Goal: Task Accomplishment & Management: Manage account settings

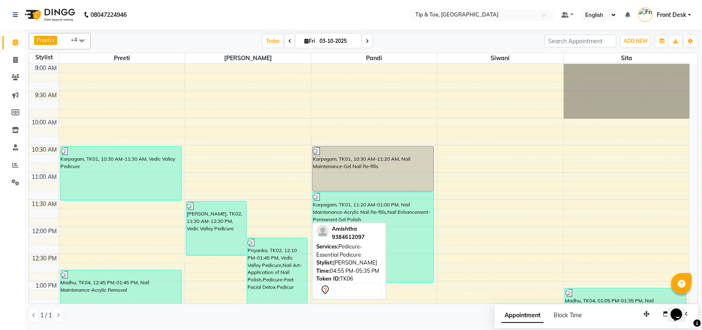
scroll to position [309, 0]
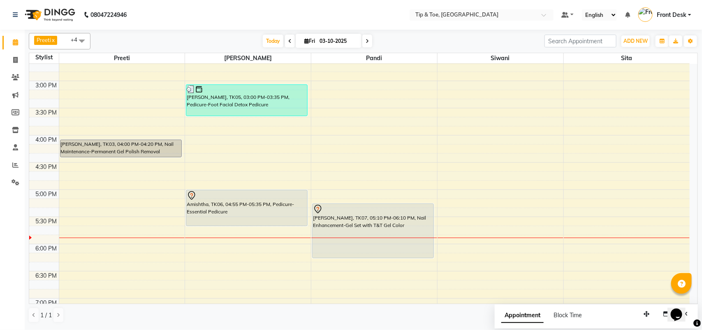
click at [620, 245] on div "9:00 AM 9:30 AM 10:00 AM 10:30 AM 11:00 AM 11:30 AM 12:00 PM 12:30 PM 1:00 PM 1…" at bounding box center [359, 135] width 661 height 760
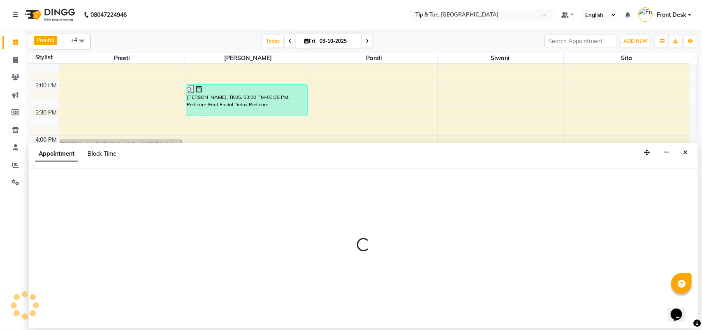
select select "93490"
select select "1065"
select select "tentative"
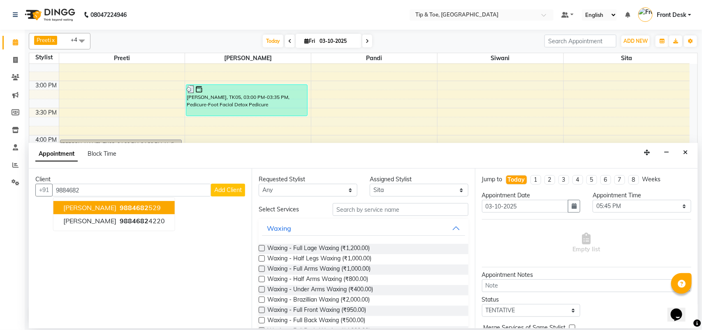
click at [95, 202] on button "greeshma 9884682 529" at bounding box center [113, 207] width 121 height 13
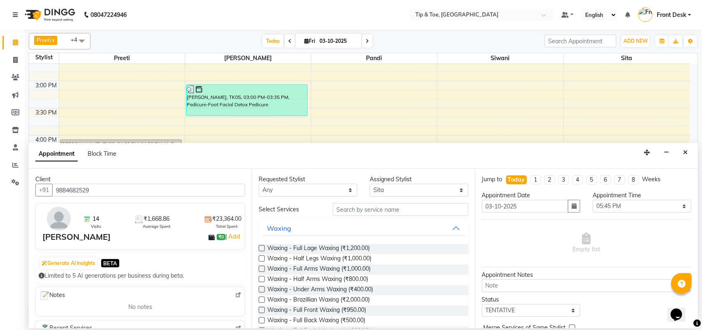
type input "9884682529"
click at [367, 209] on input "text" at bounding box center [401, 209] width 136 height 13
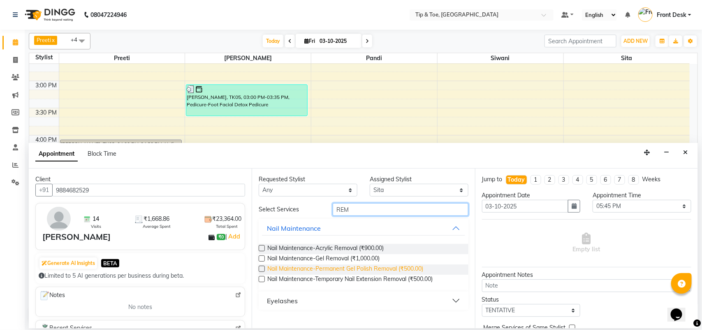
type input "REM"
click at [390, 267] on span "Nail Maintenance-Permanent Gel Polish Removal (₹500.00)" at bounding box center [345, 269] width 156 height 10
checkbox input "false"
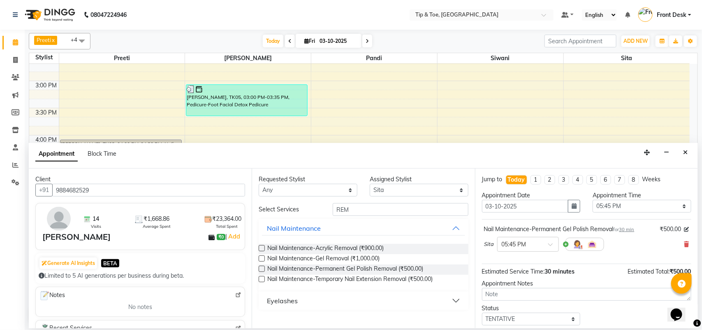
scroll to position [50, 0]
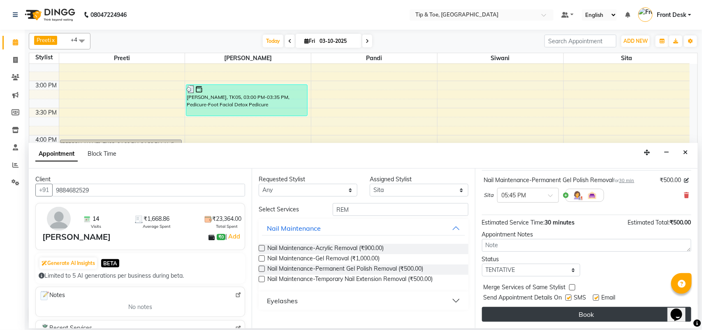
click at [579, 315] on button "Book" at bounding box center [586, 314] width 209 height 15
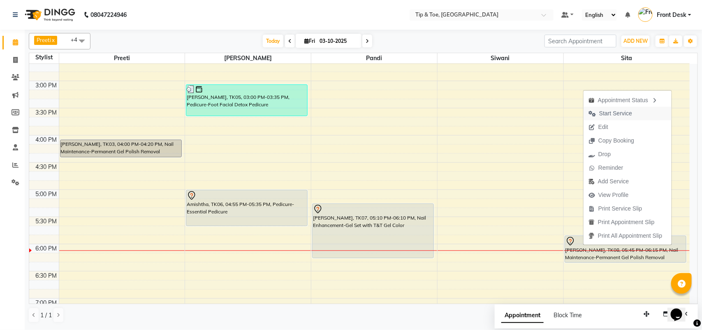
click at [604, 115] on span "Start Service" at bounding box center [616, 113] width 33 height 9
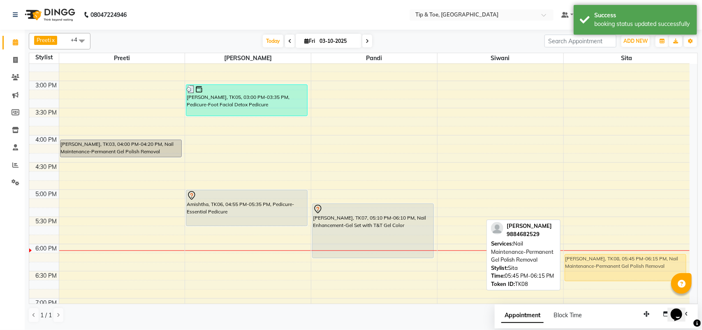
drag, startPoint x: 632, startPoint y: 244, endPoint x: 632, endPoint y: 264, distance: 19.8
click at [632, 264] on div "Madhu, TK04, 01:05 PM-01:35 PM, Nail Maintenance-Permanent Gel Polish Removal g…" at bounding box center [627, 135] width 126 height 760
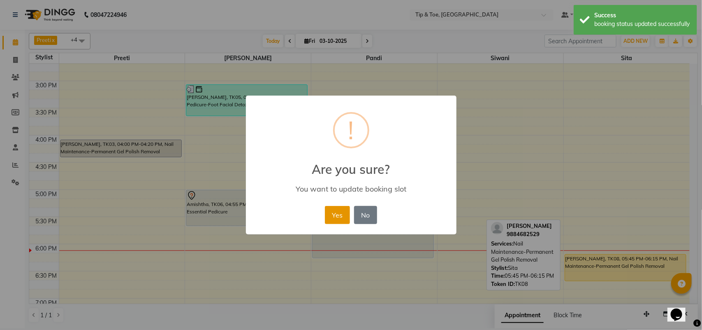
click at [337, 216] on button "Yes" at bounding box center [337, 215] width 25 height 18
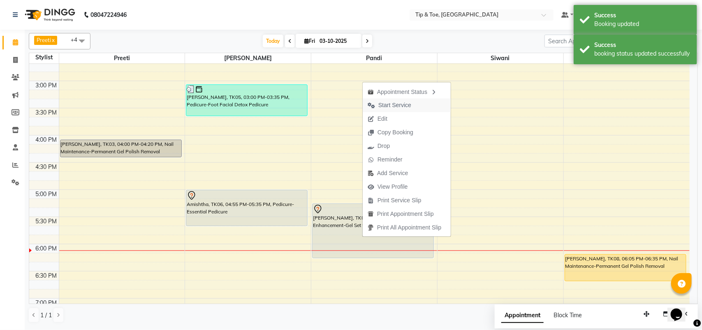
click at [383, 104] on span "Start Service" at bounding box center [395, 105] width 33 height 9
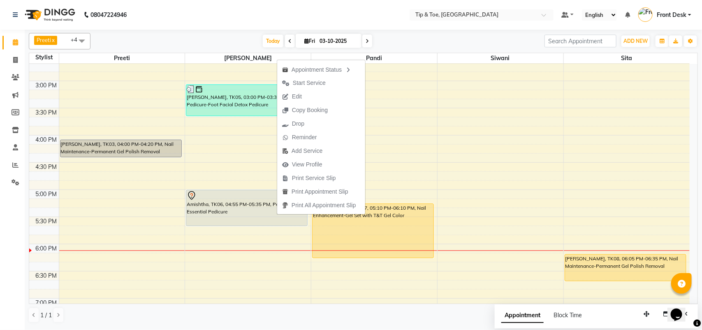
click at [301, 83] on span "Start Service" at bounding box center [309, 83] width 33 height 9
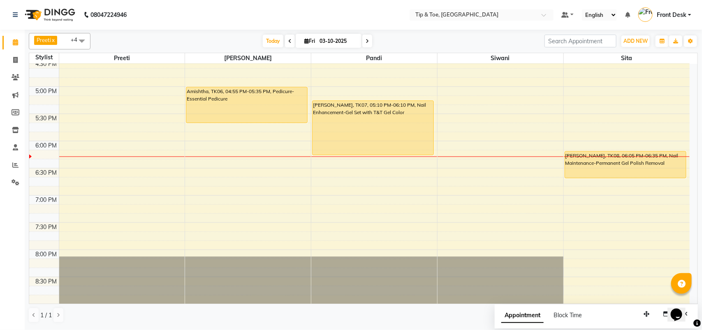
scroll to position [360, 0]
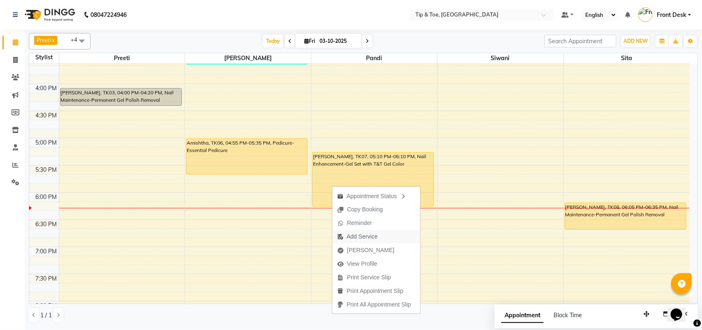
click at [374, 241] on span "Add Service" at bounding box center [362, 236] width 31 height 9
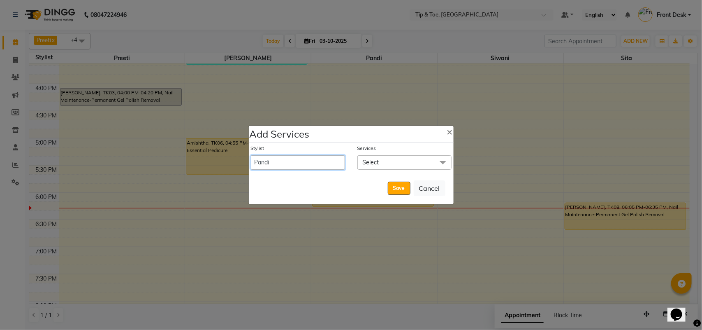
click at [331, 163] on select "afroz Afroz DAISY Front Desk Joys Kamesh.D Karthik Murali Pandi Preeti Raj Rebe…" at bounding box center [298, 162] width 94 height 14
select select "39914"
click at [251, 155] on select "afroz Afroz DAISY Front Desk Joys Kamesh.D Karthik Murali Pandi Preeti Raj Rebe…" at bounding box center [298, 162] width 94 height 14
select select "1080"
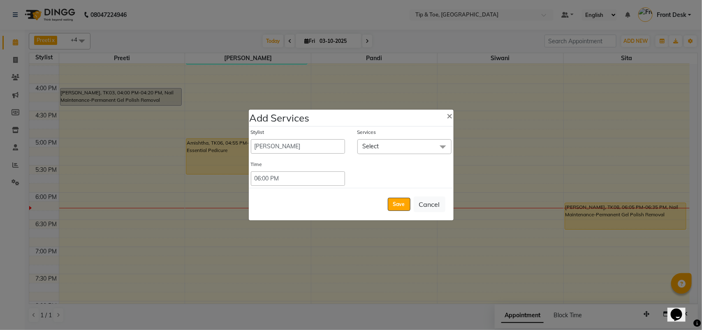
click at [392, 144] on span "Select" at bounding box center [405, 146] width 94 height 14
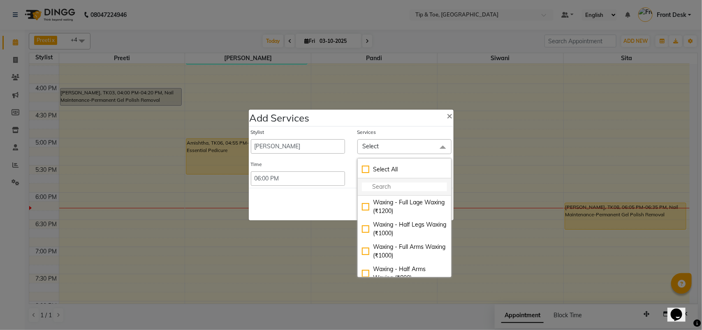
click at [385, 182] on input "multiselect-search" at bounding box center [404, 186] width 85 height 9
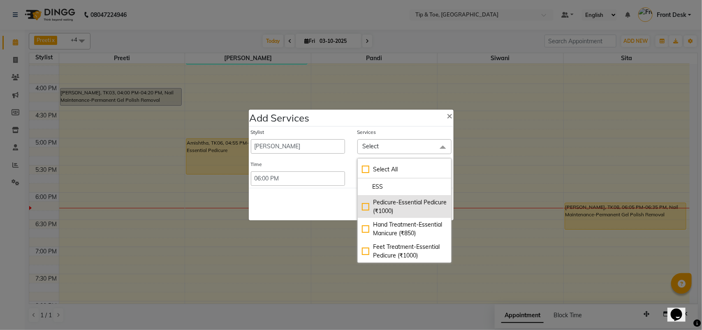
type input "ESS"
click at [388, 208] on div "Pedicure-Essential Pedicure (₹1000)" at bounding box center [404, 206] width 85 height 17
checkbox input "true"
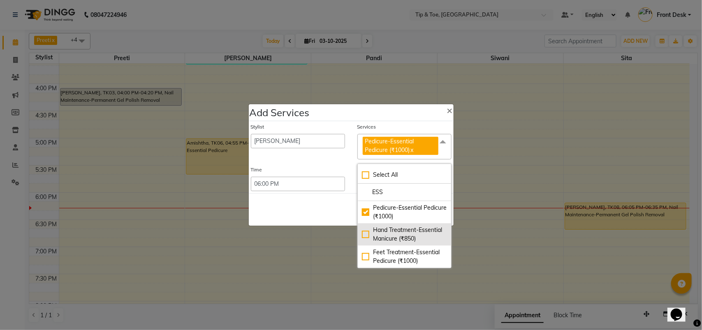
scroll to position [2, 0]
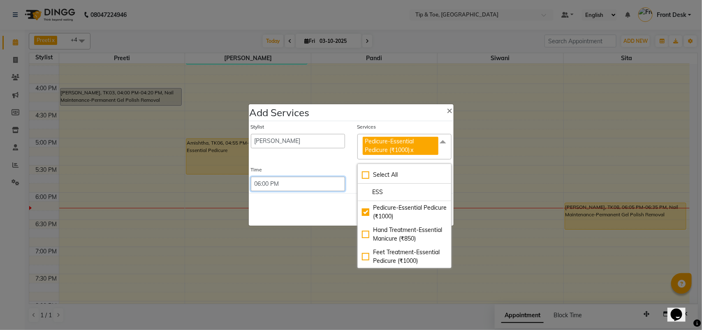
click at [295, 178] on select "Select 09:00 AM 09:15 AM 09:30 AM 09:45 AM 10:00 AM 10:15 AM 10:30 AM 10:45 AM …" at bounding box center [298, 184] width 94 height 14
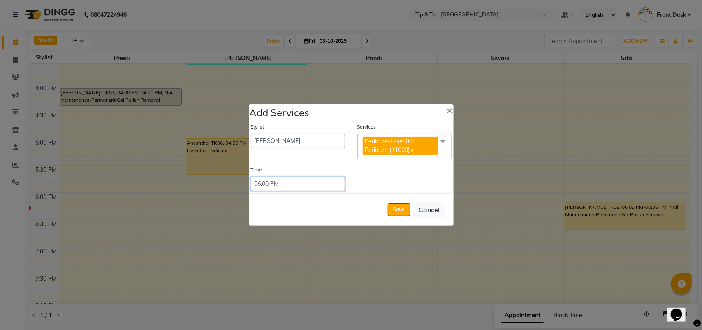
select select "1095"
click at [251, 177] on select "Select 09:00 AM 09:15 AM 09:30 AM 09:45 AM 10:00 AM 10:15 AM 10:30 AM 10:45 AM …" at bounding box center [298, 184] width 94 height 14
click at [400, 211] on button "Save" at bounding box center [399, 209] width 23 height 13
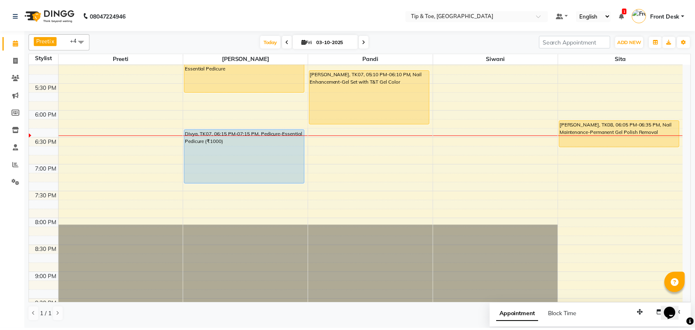
scroll to position [426, 0]
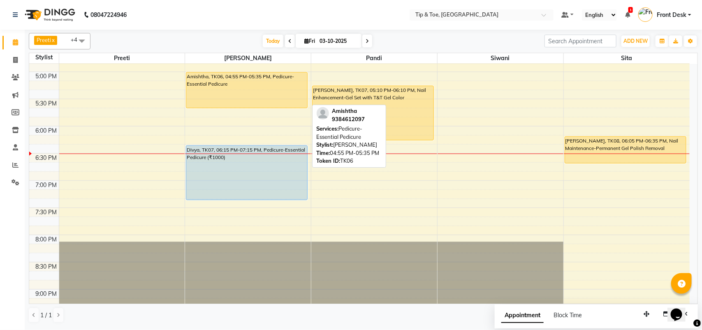
click at [262, 82] on div "Amishtha, TK06, 04:55 PM-05:35 PM, Pedicure-Essential Pedicure" at bounding box center [246, 89] width 121 height 35
click at [295, 95] on div "Amishtha, TK06, 04:55 PM-05:35 PM, Pedicure-Essential Pedicure" at bounding box center [246, 89] width 121 height 35
select select "1"
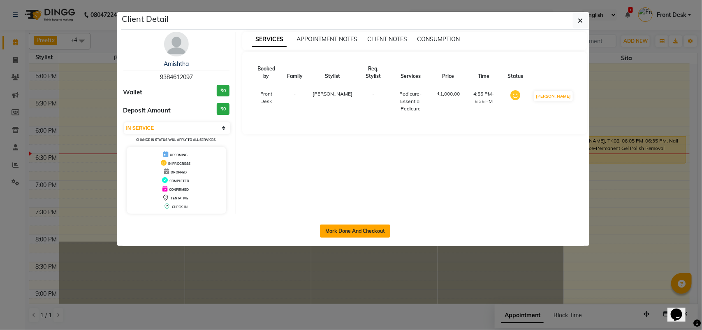
click at [324, 235] on button "Mark Done And Checkout" at bounding box center [355, 230] width 70 height 13
select select "5770"
select select "service"
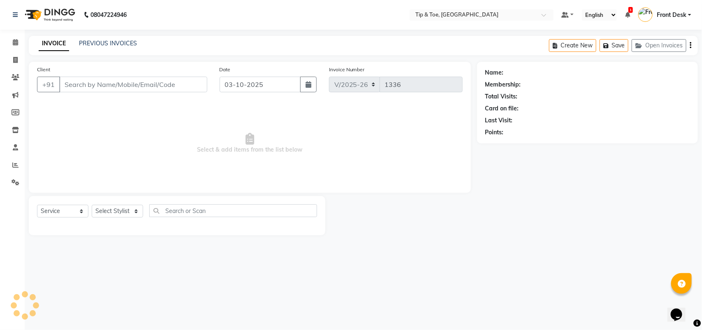
type input "9384612097"
select select "39914"
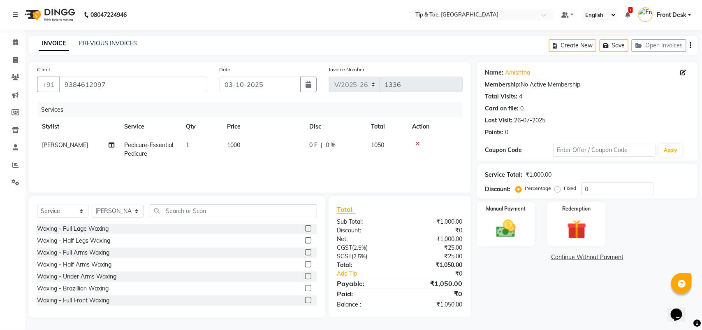
click at [232, 141] on span "1000" at bounding box center [233, 144] width 13 height 7
select select "39914"
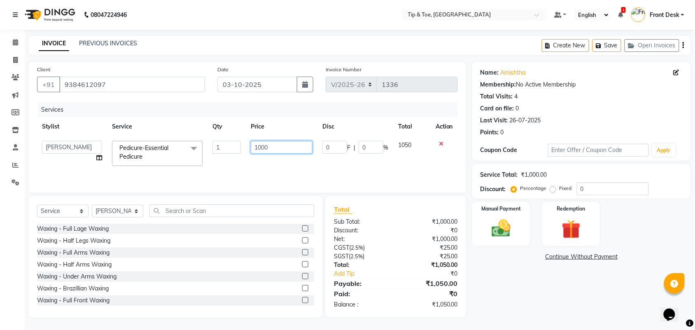
click at [262, 145] on input "1000" at bounding box center [282, 147] width 62 height 13
type input "1300"
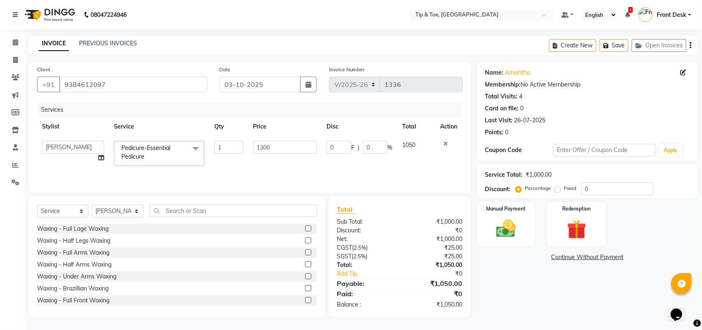
click at [602, 313] on div "Name: Amishtha Membership: No Active Membership Total Visits: 4 Card on file: 0…" at bounding box center [590, 190] width 227 height 256
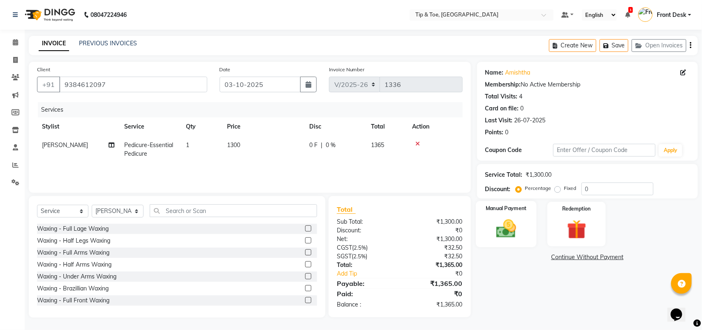
click at [522, 230] on img at bounding box center [506, 228] width 33 height 23
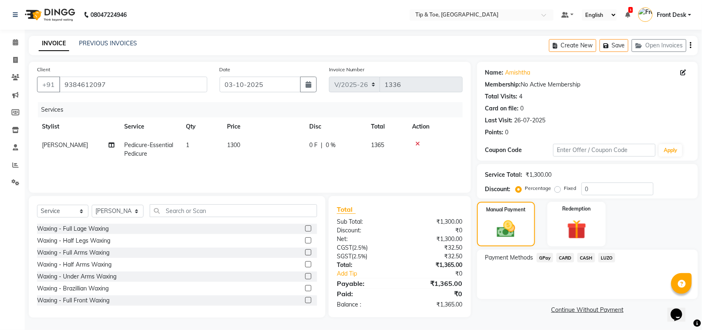
click at [563, 256] on span "CARD" at bounding box center [566, 257] width 18 height 9
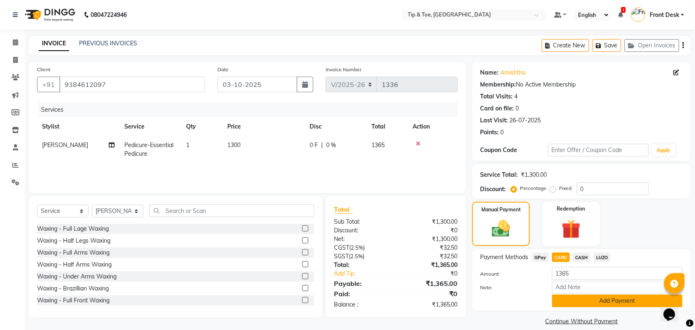
click at [571, 300] on button "Add Payment" at bounding box center [617, 300] width 130 height 13
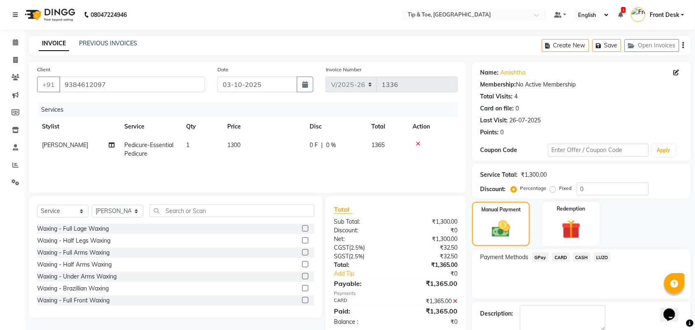
scroll to position [44, 0]
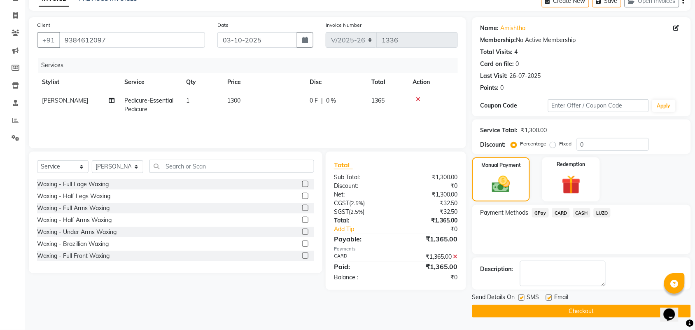
click at [593, 311] on button "Checkout" at bounding box center [581, 311] width 219 height 13
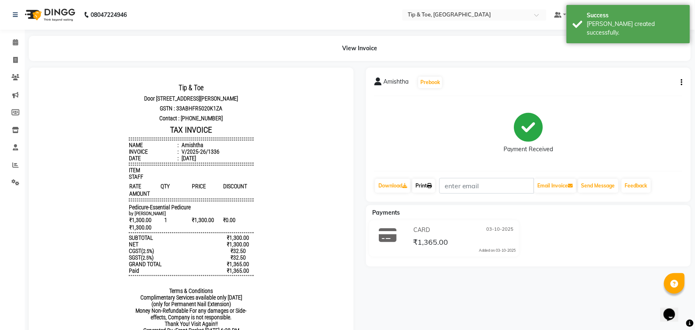
click at [432, 187] on icon at bounding box center [429, 185] width 5 height 5
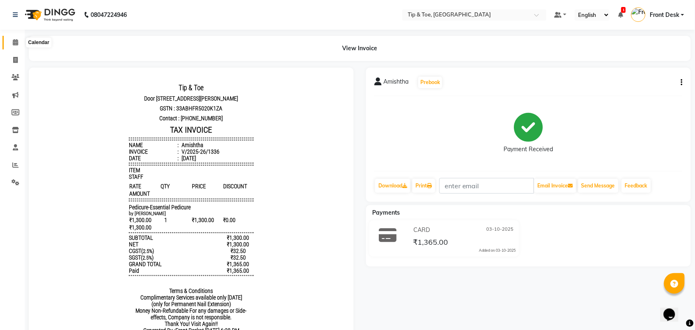
click at [9, 44] on span at bounding box center [15, 42] width 14 height 9
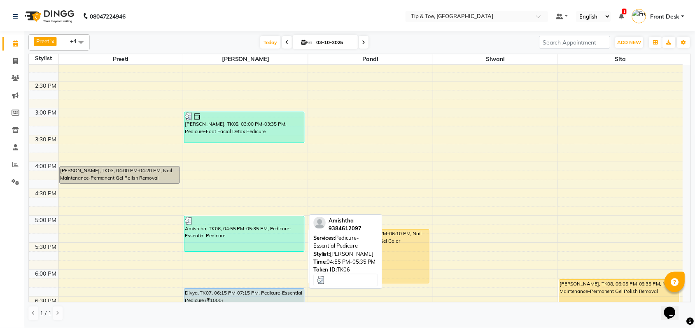
scroll to position [309, 0]
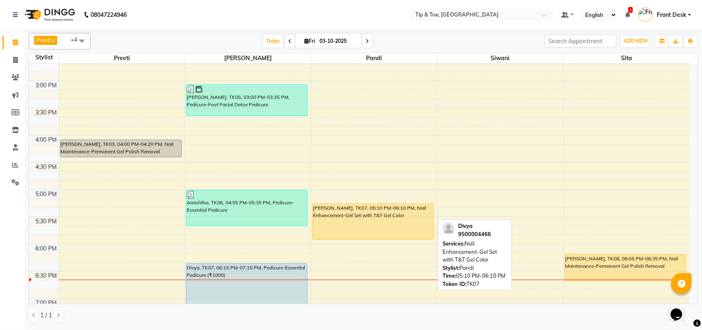
drag, startPoint x: 377, startPoint y: 258, endPoint x: 375, endPoint y: 237, distance: 20.7
click at [375, 237] on div "Karpagam, TK01, 10:30 AM-11:20 AM, Nail Maintenance-Gel Nail Re-fills Karpagam,…" at bounding box center [375, 135] width 126 height 760
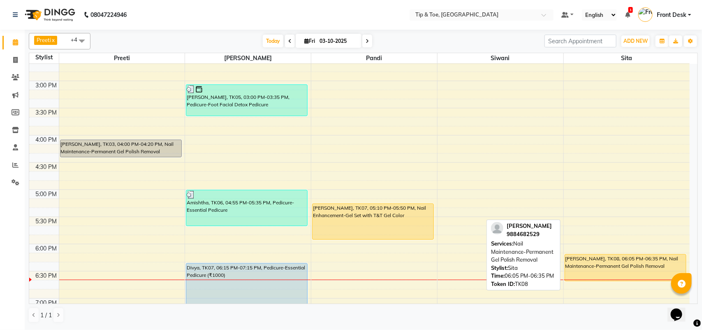
click at [608, 276] on div "greeshma, TK08, 06:05 PM-06:35 PM, Nail Maintenance-Permanent Gel Polish Removal" at bounding box center [625, 267] width 121 height 26
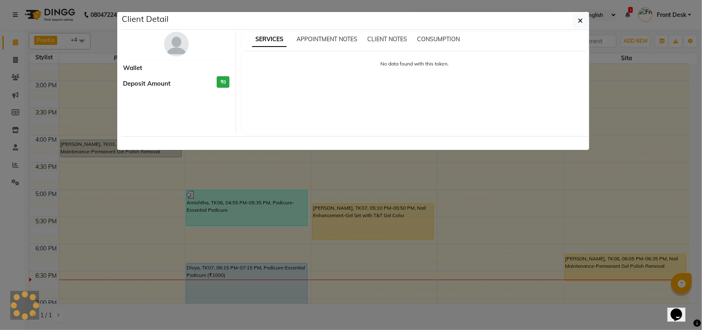
select select "1"
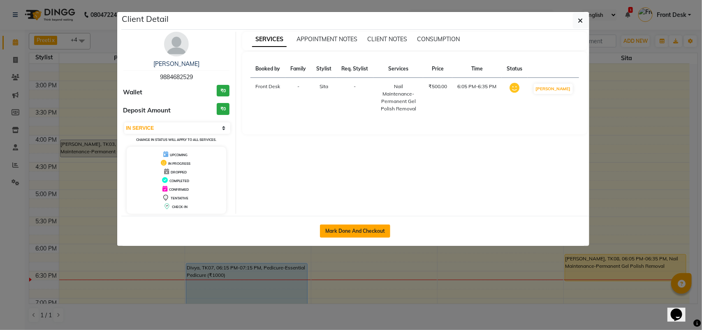
click at [363, 225] on button "Mark Done And Checkout" at bounding box center [355, 230] width 70 height 13
select select "service"
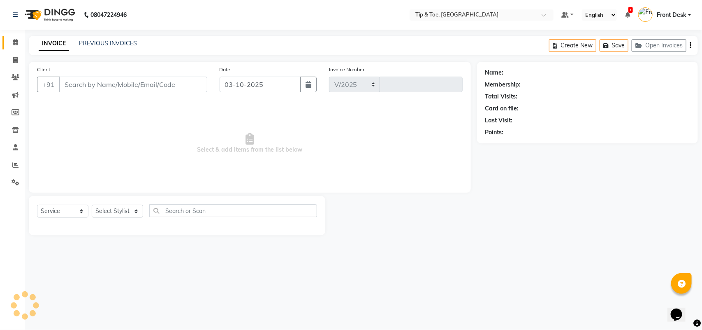
select select "5770"
type input "1337"
type input "9884682529"
select select "93490"
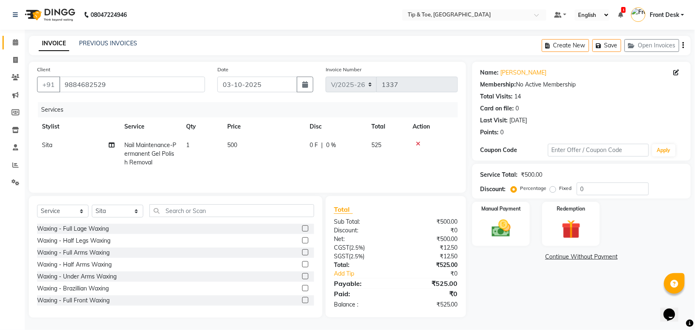
scroll to position [1, 0]
click at [505, 221] on img at bounding box center [501, 228] width 32 height 23
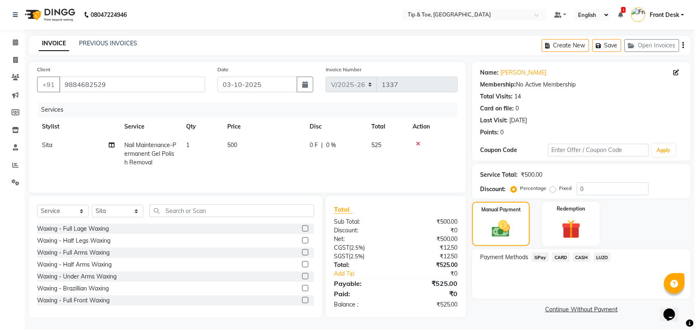
click at [544, 254] on span "GPay" at bounding box center [540, 256] width 17 height 9
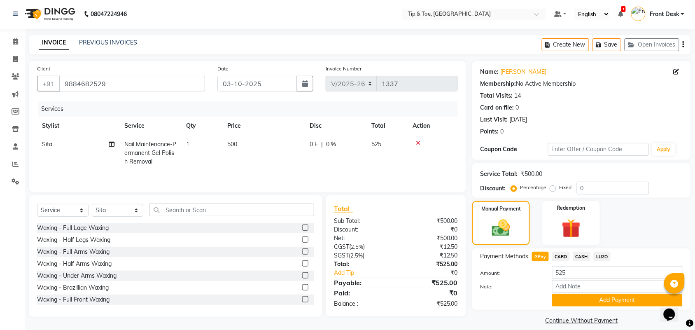
click at [562, 299] on button "Add Payment" at bounding box center [617, 299] width 130 height 13
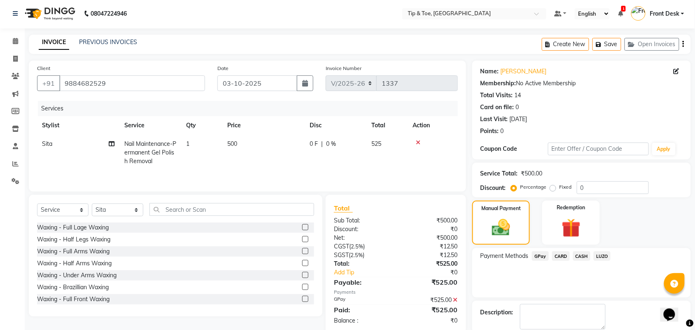
scroll to position [44, 0]
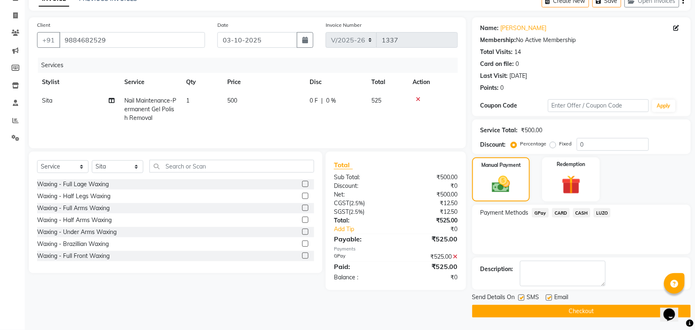
click at [566, 309] on button "Checkout" at bounding box center [581, 311] width 219 height 13
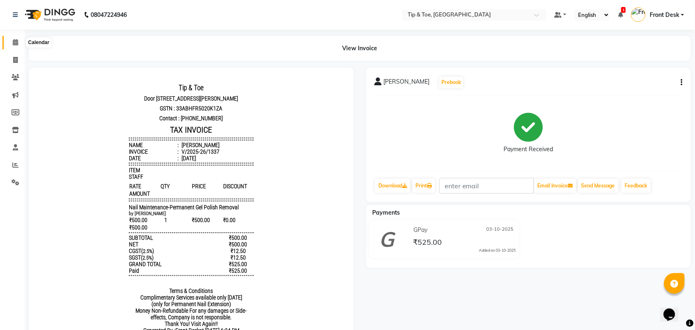
click at [21, 46] on span at bounding box center [15, 42] width 14 height 9
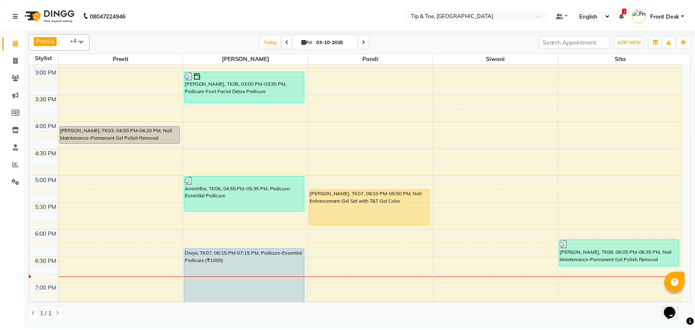
scroll to position [360, 0]
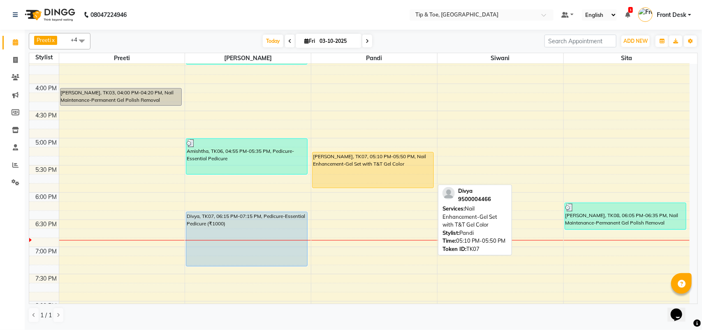
click at [332, 175] on div "Divya, TK07, 05:10 PM-05:50 PM, Nail Enhancement-Gel Set with T&T Gel Color" at bounding box center [373, 169] width 121 height 35
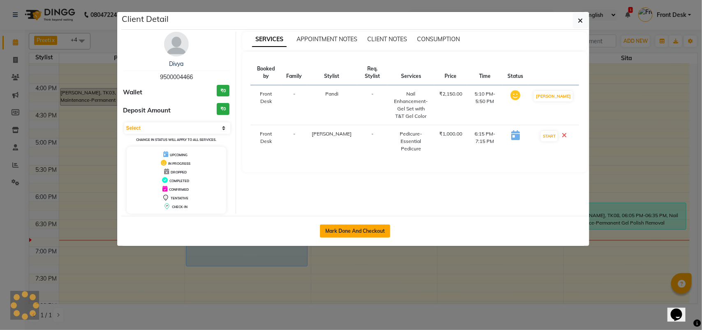
click at [340, 225] on button "Mark Done And Checkout" at bounding box center [355, 230] width 70 height 13
select select "service"
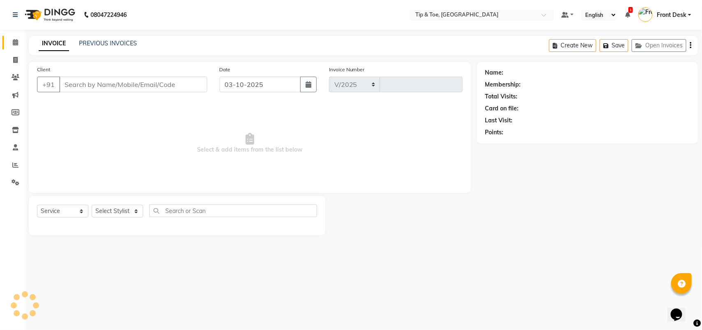
select select "5770"
type input "1338"
type input "9500004466"
select select "39914"
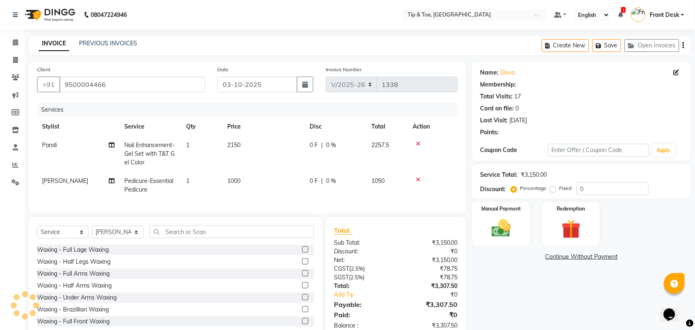
click at [177, 151] on td "Nail Enhancement-Gel Set with T&T Gel Color" at bounding box center [150, 154] width 62 height 36
select select "39912"
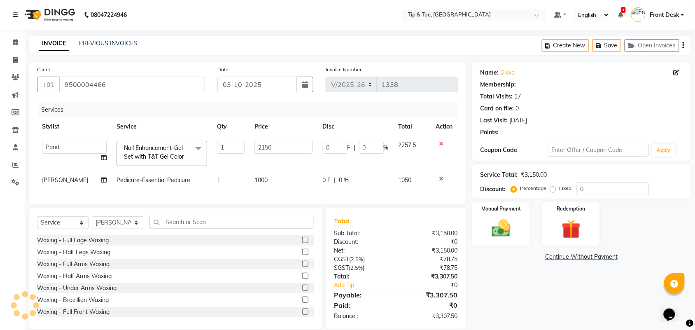
click at [179, 157] on span "Nail Enhancement-Gel Set with T&T Gel Color" at bounding box center [154, 152] width 60 height 16
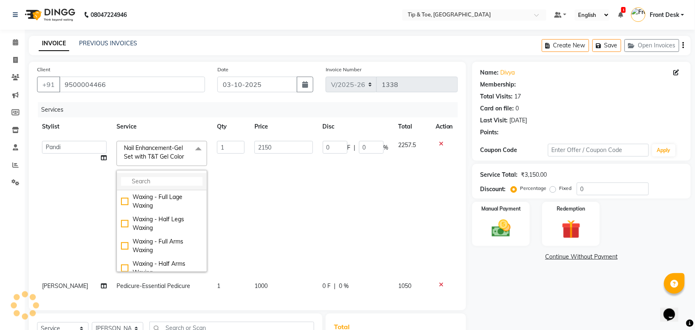
click at [176, 182] on input "multiselect-search" at bounding box center [161, 181] width 81 height 9
type input "tem"
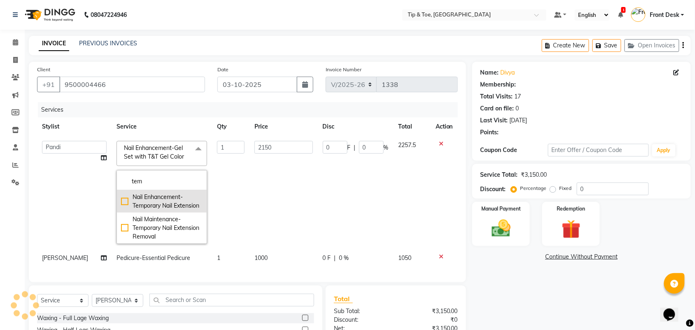
type input "430"
type input "20"
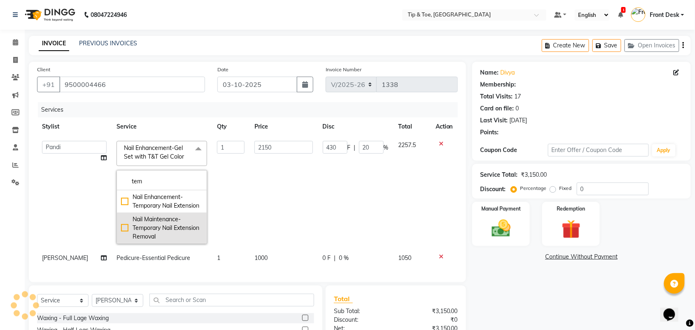
select select "1: Object"
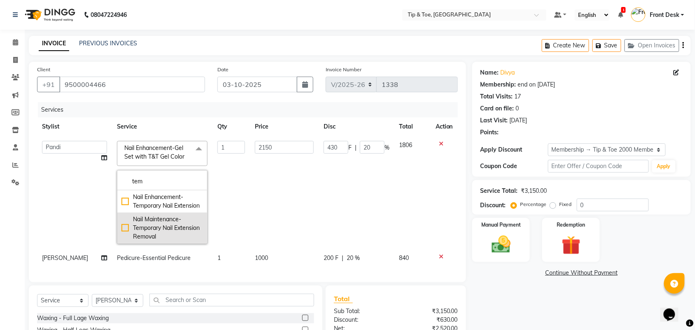
type input "20"
type input "tem"
click at [141, 232] on div "Nail Maintenance-Temporary Nail Extension Removal" at bounding box center [161, 228] width 81 height 26
checkbox input "true"
type input "500"
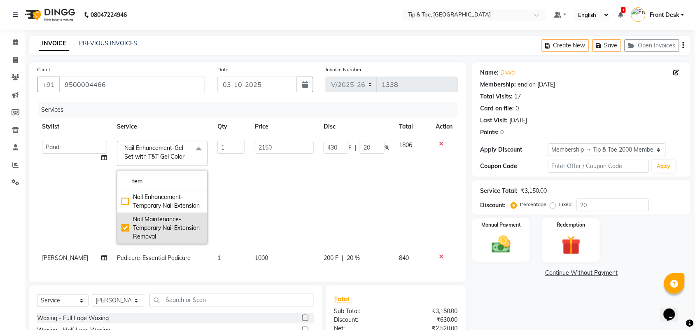
type input "100"
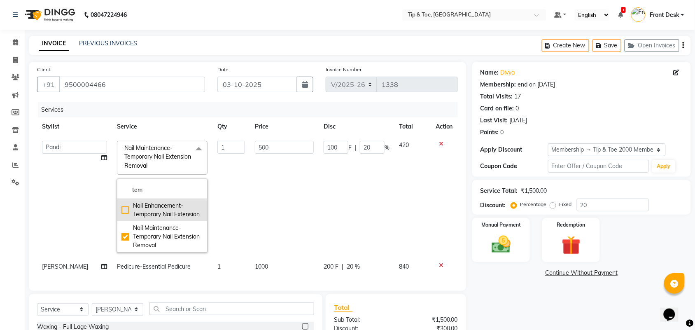
click at [165, 210] on div "Nail Enhancement-Temporary Nail Extension" at bounding box center [161, 209] width 81 height 17
checkbox input "true"
checkbox input "false"
type input "850"
type input "170"
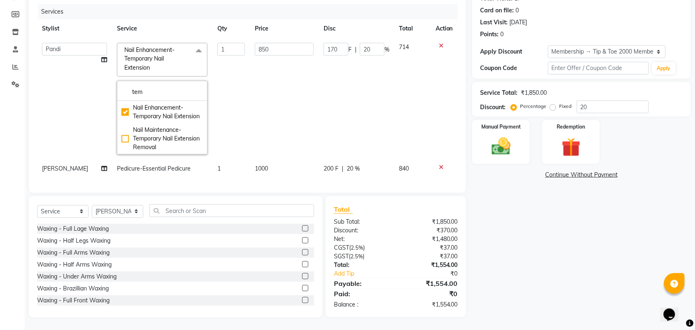
click at [519, 281] on div "Name: Divya Membership: end on 23-10-2027 Total Visits: 17 Card on file: 0 Last…" at bounding box center [584, 140] width 225 height 353
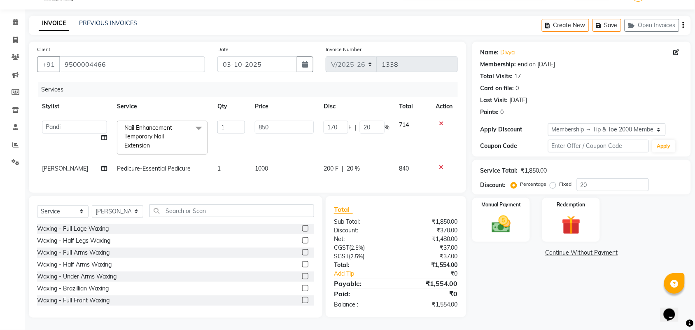
scroll to position [28, 0]
click at [129, 209] on select "Select Stylist afroz Afroz DAISY Front Desk Joys Kamesh.D Karthik Murali Pandi …" at bounding box center [117, 211] width 51 height 13
select select "39912"
click at [92, 205] on select "Select Stylist afroz Afroz DAISY Front Desk Joys Kamesh.D Karthik Murali Pandi …" at bounding box center [117, 211] width 51 height 13
click at [205, 207] on input "text" at bounding box center [231, 210] width 165 height 13
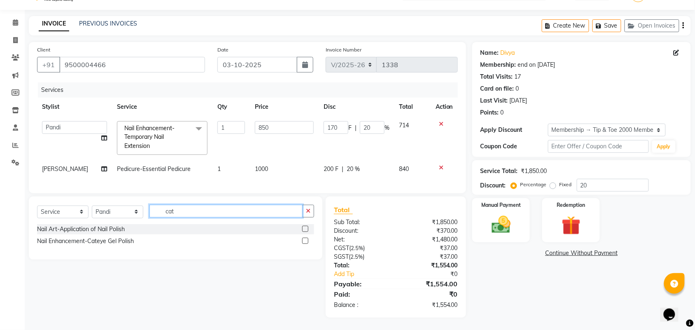
type input "cat"
click at [305, 239] on label at bounding box center [305, 240] width 6 height 6
click at [305, 239] on input "checkbox" at bounding box center [304, 240] width 5 height 5
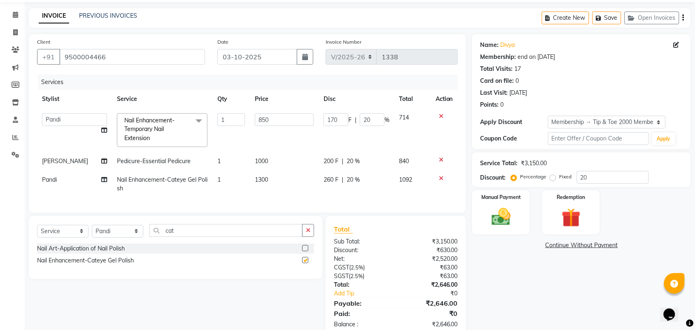
checkbox input "false"
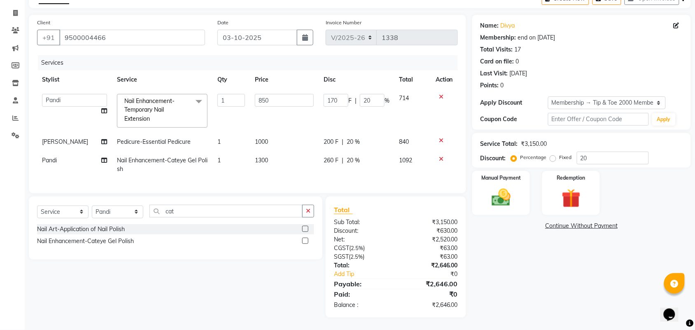
click at [262, 137] on td "1000" at bounding box center [284, 142] width 69 height 19
select select "39914"
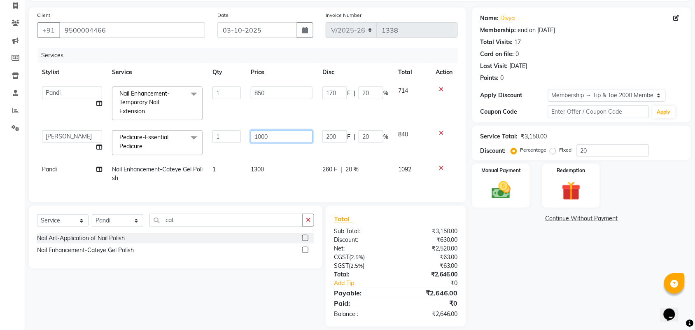
click at [262, 136] on input "1000" at bounding box center [282, 136] width 62 height 13
type input "1300"
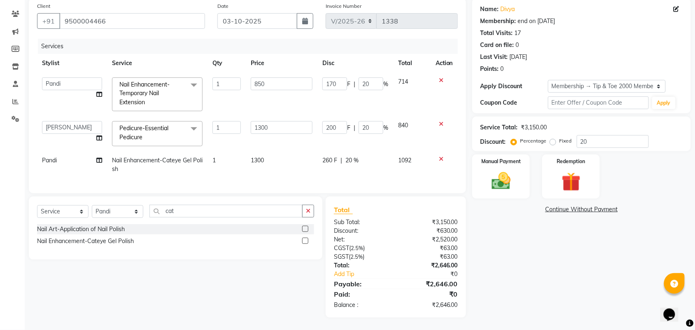
click at [511, 256] on div "Name: Divya Membership: end on 23-10-2027 Total Visits: 17 Card on file: 0 Last…" at bounding box center [584, 157] width 225 height 319
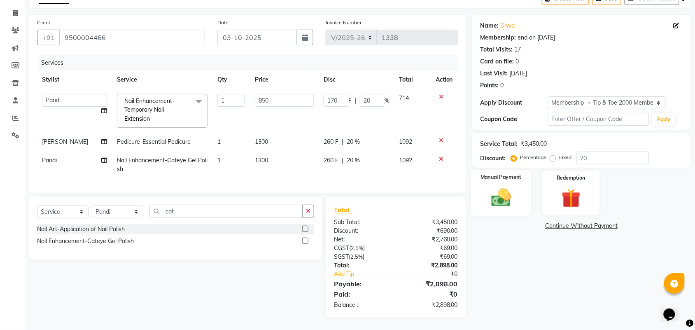
click at [511, 187] on img at bounding box center [501, 197] width 32 height 23
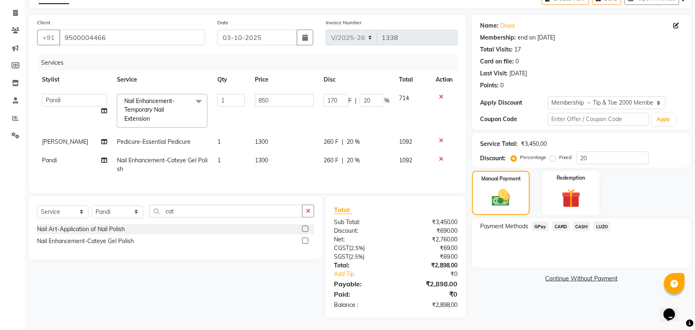
click at [542, 221] on span "GPay" at bounding box center [540, 225] width 17 height 9
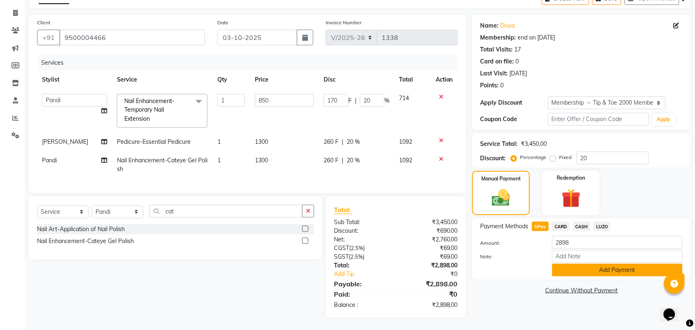
click at [559, 263] on button "Add Payment" at bounding box center [617, 269] width 130 height 13
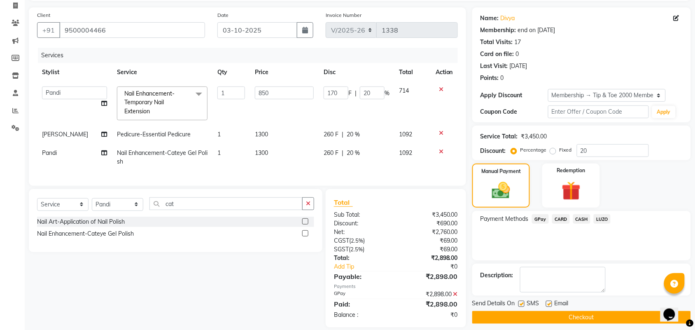
scroll to position [72, 0]
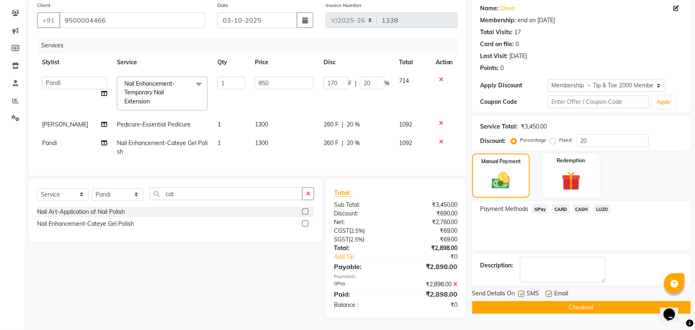
click at [544, 301] on button "Checkout" at bounding box center [581, 307] width 219 height 13
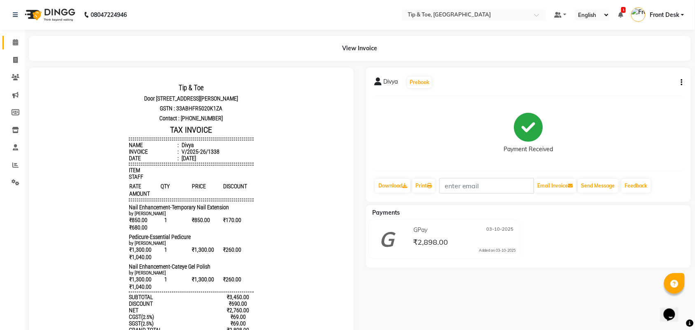
click at [7, 42] on link "Calendar" at bounding box center [12, 43] width 20 height 14
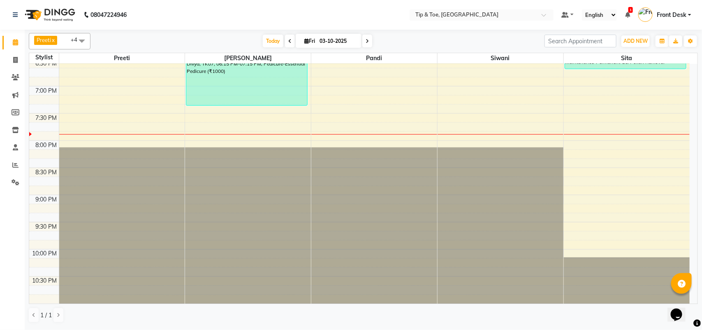
scroll to position [529, 0]
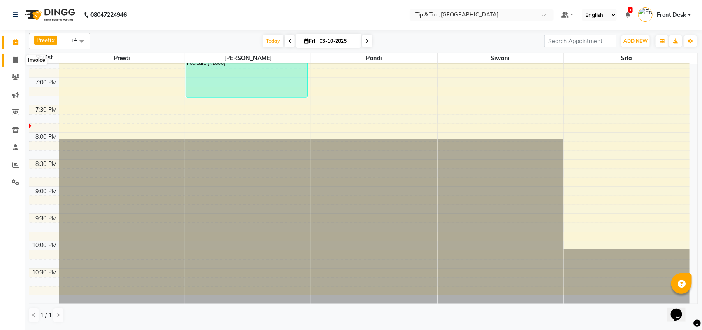
click at [14, 60] on icon at bounding box center [15, 60] width 5 height 6
select select "5770"
select select "service"
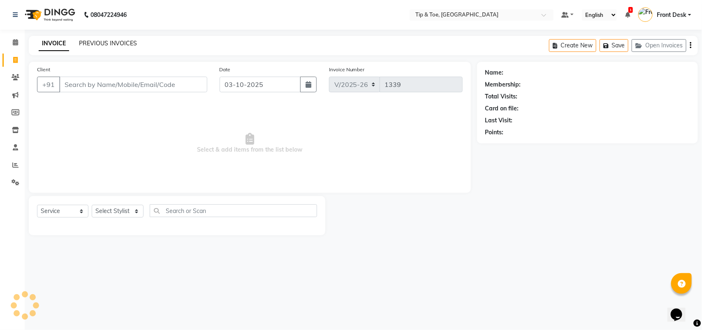
click at [97, 42] on link "PREVIOUS INVOICES" at bounding box center [108, 43] width 58 height 7
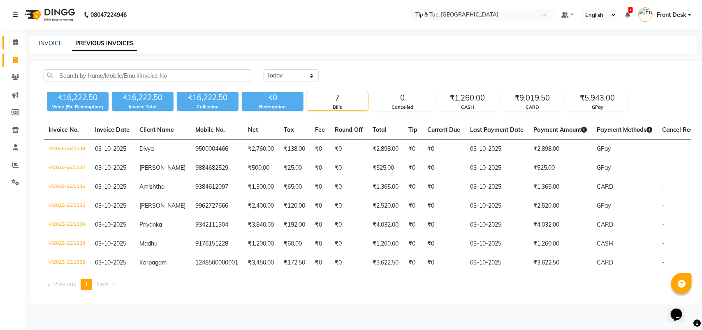
click at [17, 47] on link "Calendar" at bounding box center [12, 43] width 20 height 14
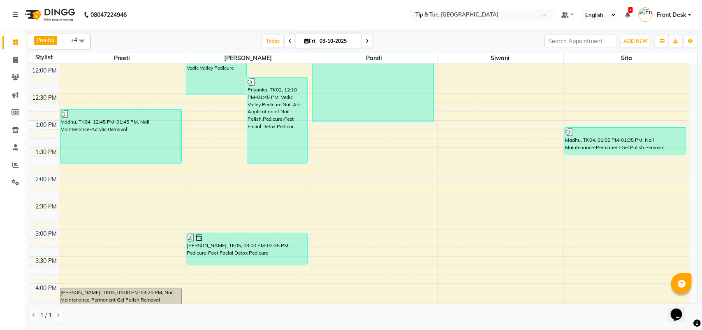
scroll to position [206, 0]
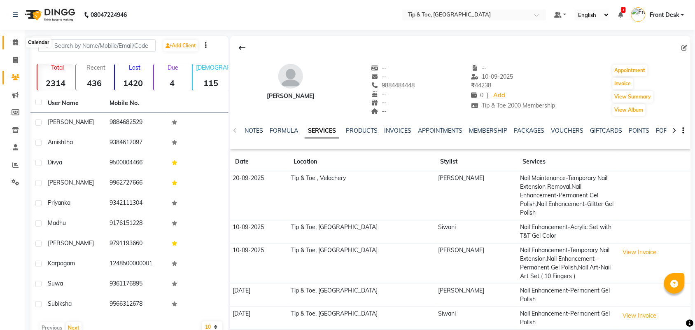
click at [9, 42] on span at bounding box center [15, 42] width 14 height 9
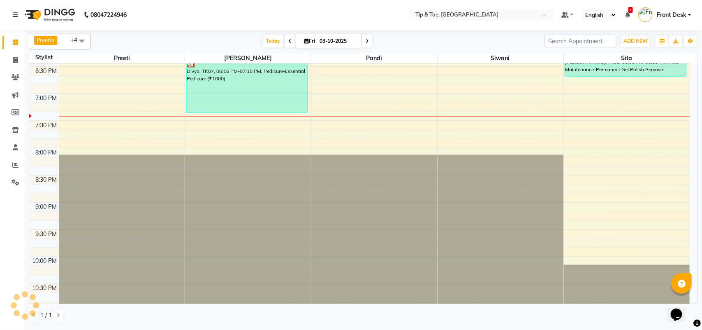
click at [311, 42] on span "Fri" at bounding box center [309, 41] width 15 height 6
select select "10"
select select "2025"
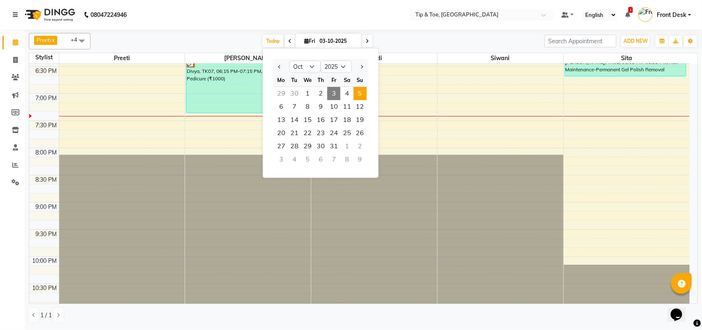
click at [358, 95] on span "5" at bounding box center [360, 93] width 13 height 13
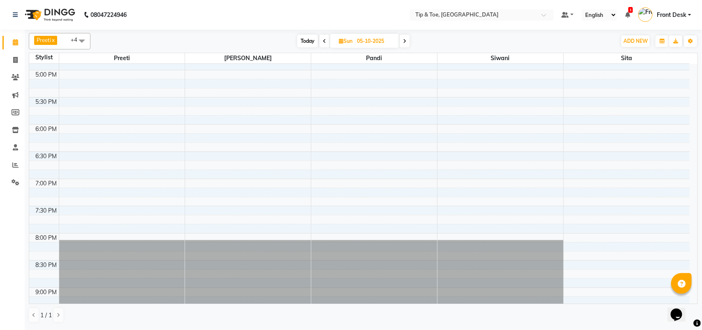
scroll to position [426, 0]
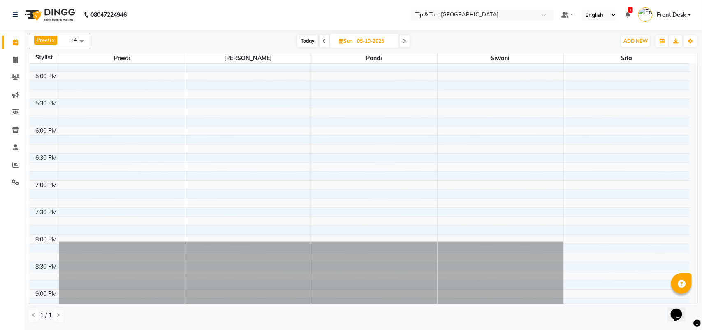
click at [403, 40] on span at bounding box center [405, 41] width 10 height 13
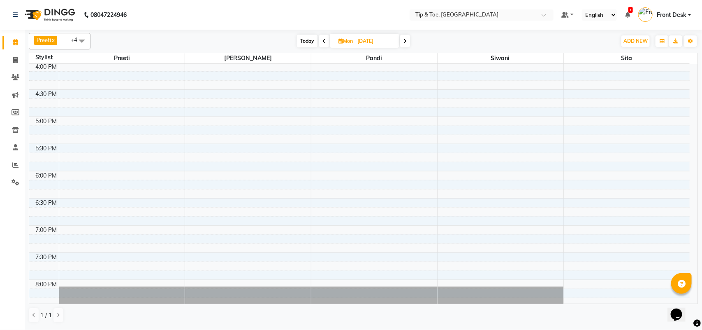
scroll to position [375, 0]
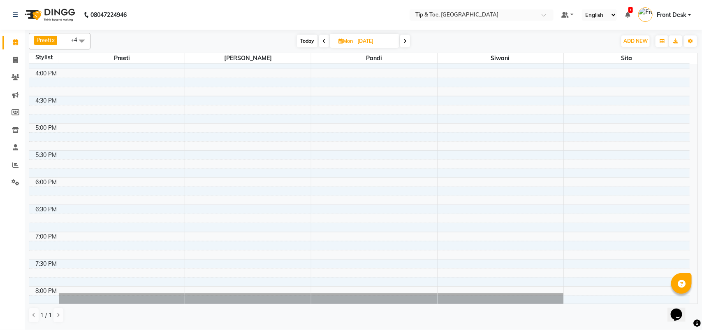
click at [323, 42] on icon at bounding box center [324, 41] width 3 height 5
type input "05-10-2025"
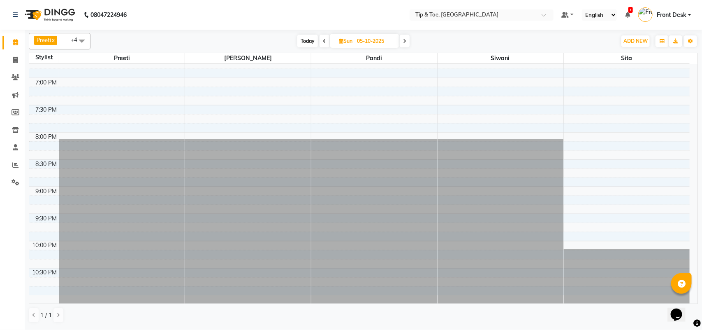
scroll to position [478, 0]
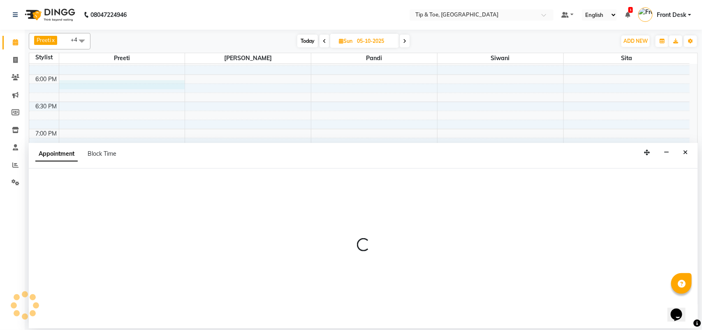
select select "39915"
select select "tentative"
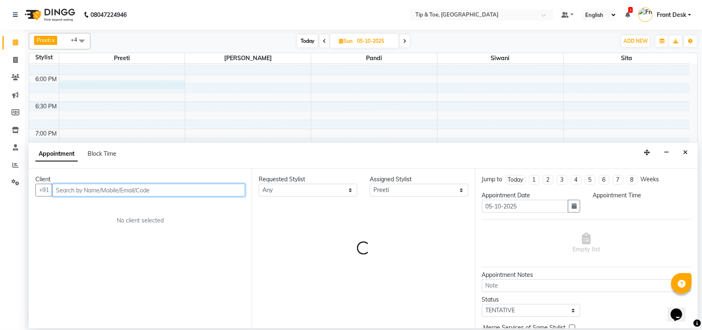
select select "1080"
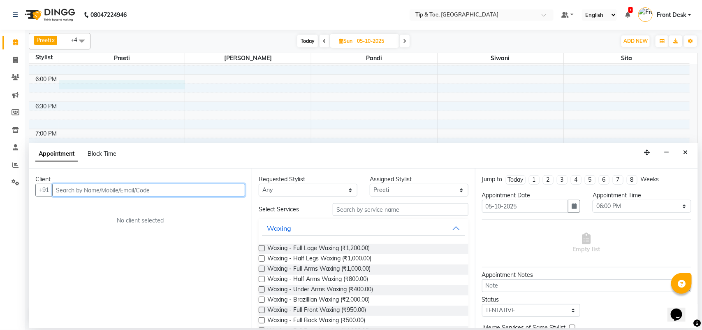
click at [118, 191] on input "text" at bounding box center [148, 190] width 193 height 13
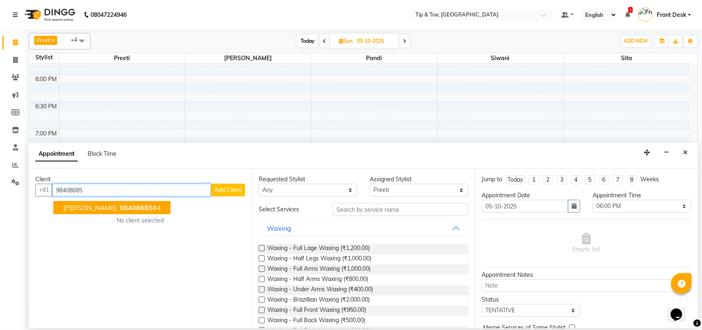
click at [120, 207] on span "98408685" at bounding box center [136, 207] width 33 height 8
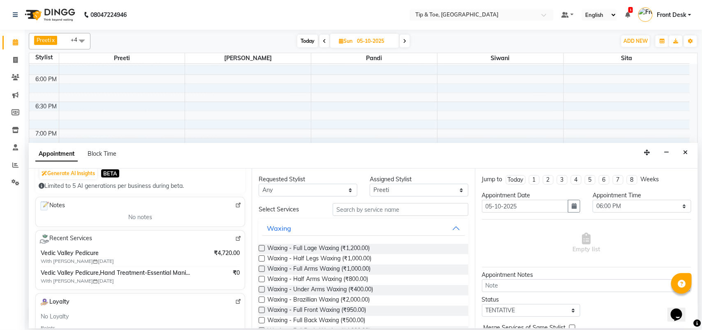
scroll to position [103, 0]
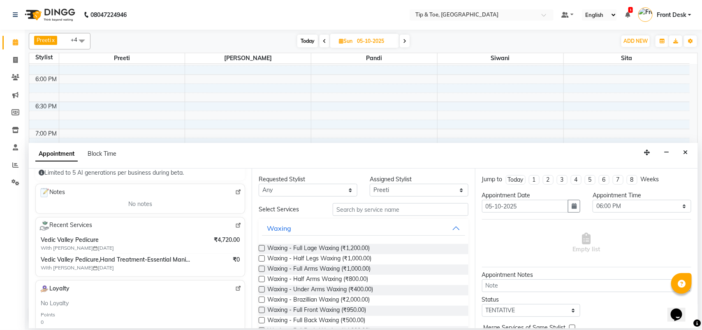
type input "9840868584"
click at [384, 213] on input "text" at bounding box center [401, 209] width 136 height 13
click at [365, 211] on input "text" at bounding box center [401, 209] width 136 height 13
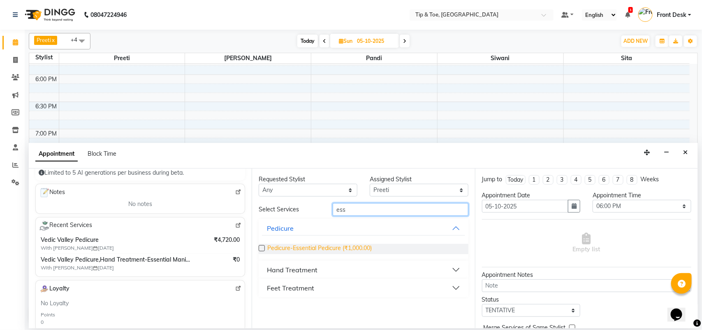
type input "ess"
click at [330, 250] on span "Pedicure-Essential Pedicure (₹1,000.00)" at bounding box center [319, 249] width 105 height 10
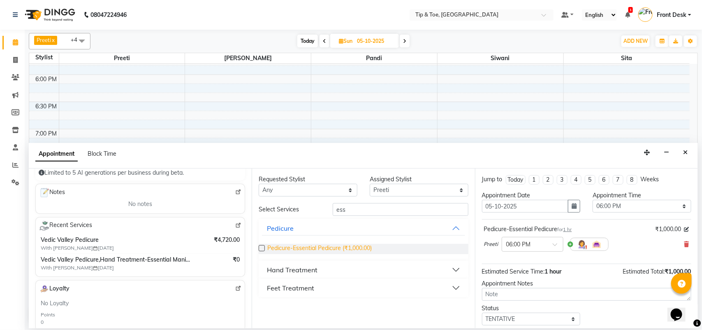
click at [329, 250] on span "Pedicure-Essential Pedicure (₹1,000.00)" at bounding box center [319, 249] width 105 height 10
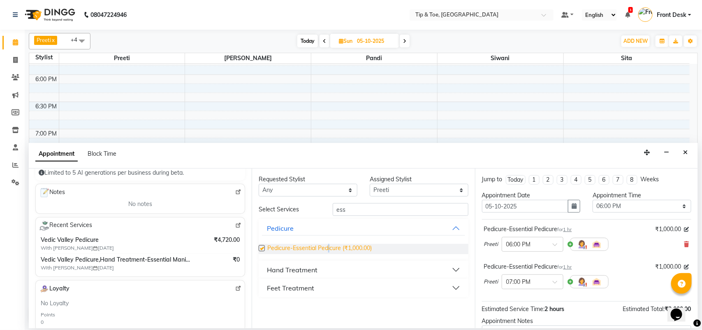
checkbox input "false"
click at [317, 270] on button "Hand Treatment" at bounding box center [363, 269] width 203 height 15
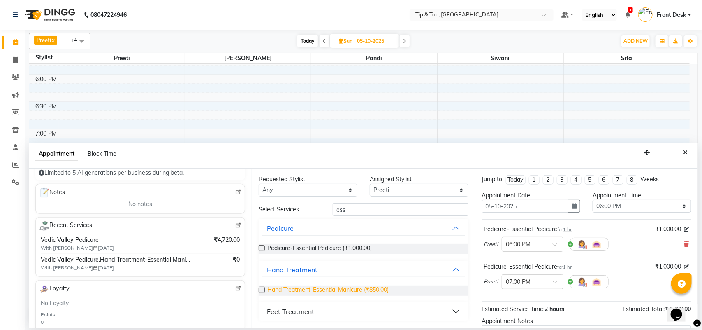
click at [305, 289] on span "Hand Treatment-Essential Manicure (₹850.00)" at bounding box center [327, 290] width 121 height 10
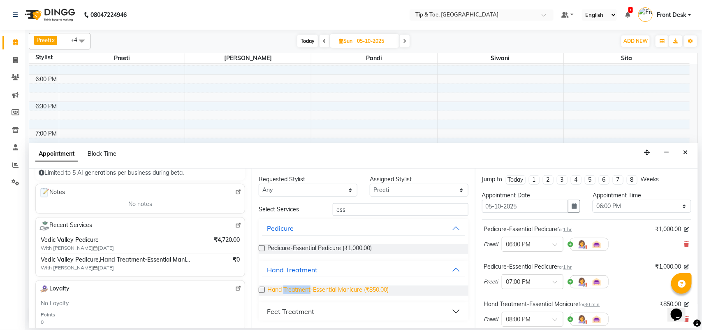
click at [305, 289] on span "Hand Treatment-Essential Manicure (₹850.00)" at bounding box center [327, 290] width 121 height 10
checkbox input "false"
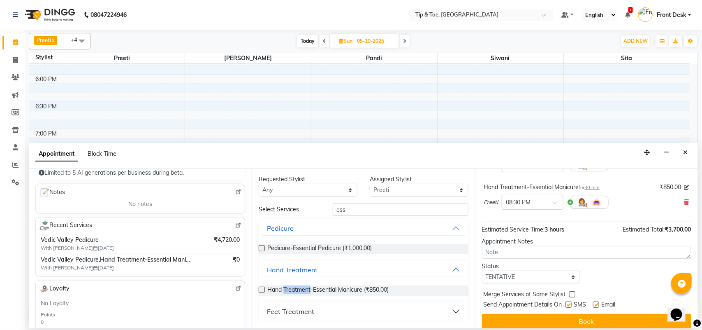
scroll to position [162, 0]
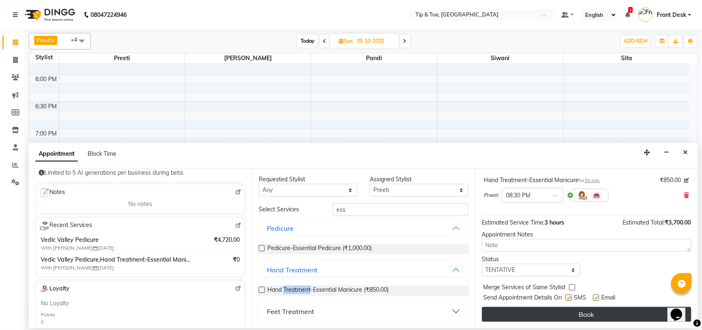
click at [574, 315] on button "Book" at bounding box center [586, 314] width 209 height 15
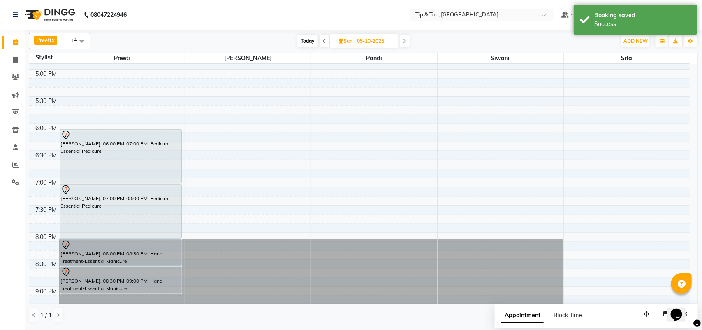
scroll to position [426, 0]
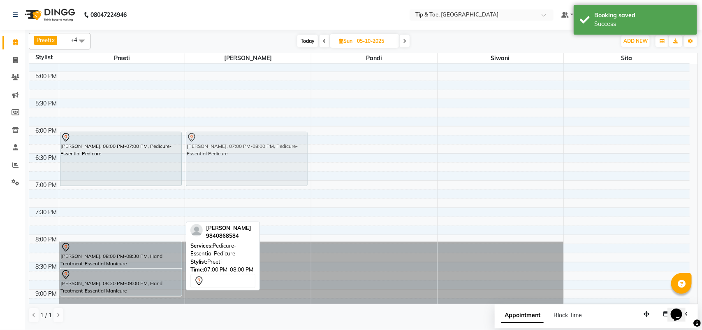
drag, startPoint x: 114, startPoint y: 202, endPoint x: 247, endPoint y: 147, distance: 143.7
click at [247, 146] on tr "Ragav, 06:00 PM-07:00 PM, Pedicure-Essential Pedicure Ragav, 07:00 PM-08:00 PM,…" at bounding box center [359, 17] width 661 height 760
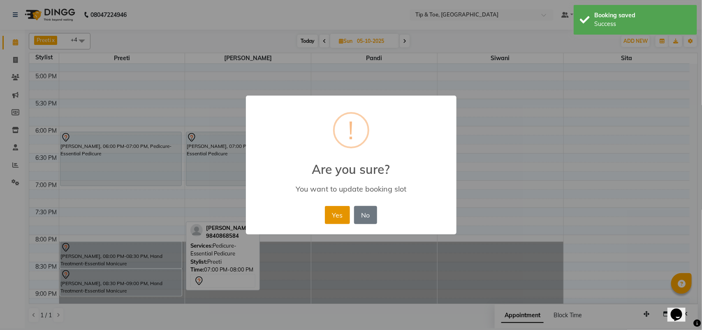
click at [339, 209] on button "Yes" at bounding box center [337, 215] width 25 height 18
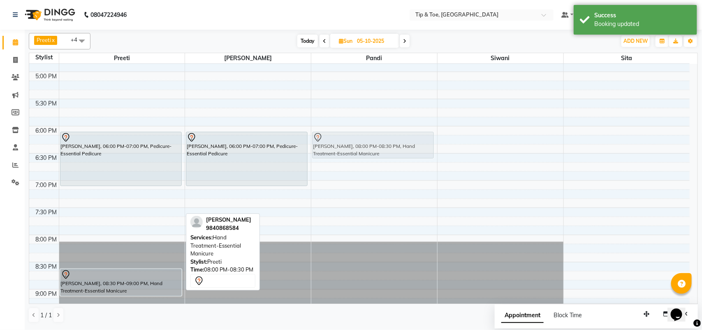
drag, startPoint x: 166, startPoint y: 251, endPoint x: 392, endPoint y: 143, distance: 250.3
click at [392, 143] on tr "Ragav, 06:00 PM-07:00 PM, Pedicure-Essential Pedicure Ragav, 08:00 PM-08:30 PM,…" at bounding box center [359, 17] width 661 height 760
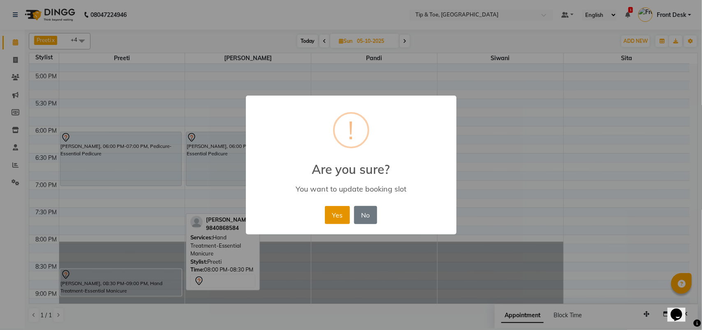
click at [334, 215] on button "Yes" at bounding box center [337, 215] width 25 height 18
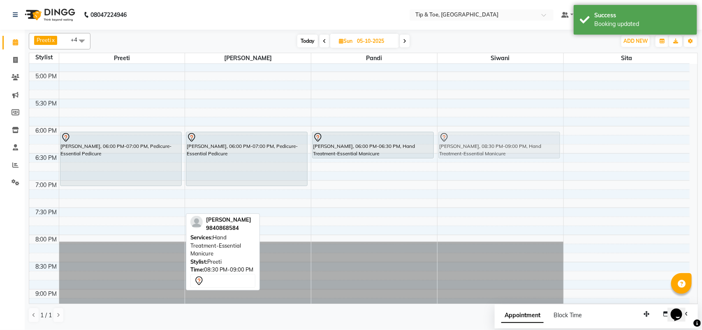
drag, startPoint x: 153, startPoint y: 279, endPoint x: 505, endPoint y: 145, distance: 376.4
click at [505, 145] on tr "Ragav, 06:00 PM-07:00 PM, Pedicure-Essential Pedicure Ragav, 08:30 PM-09:00 PM,…" at bounding box center [359, 17] width 661 height 760
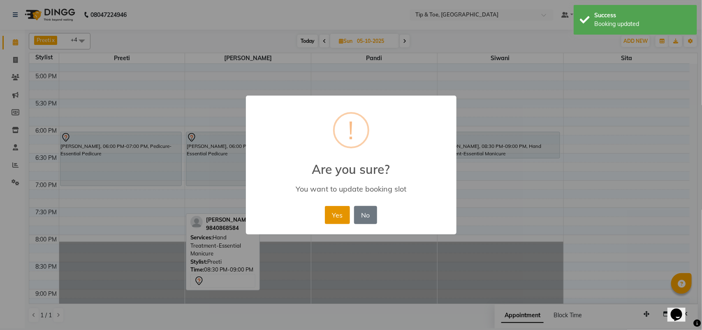
click at [335, 212] on button "Yes" at bounding box center [337, 215] width 25 height 18
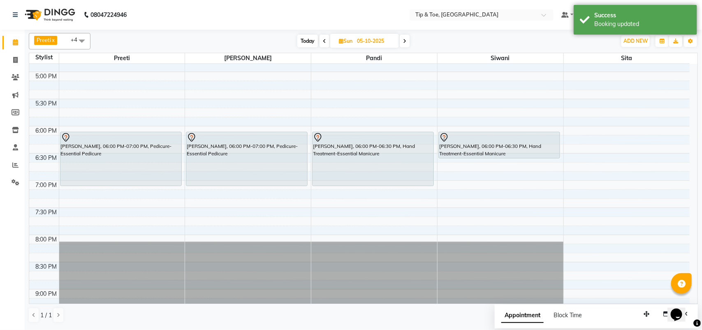
drag, startPoint x: 372, startPoint y: 157, endPoint x: 369, endPoint y: 179, distance: 22.4
click at [369, 179] on div "Ragav, 06:00 PM-06:30 PM, Hand Treatment-Essential Manicure Ragav, 06:00 PM-06:…" at bounding box center [375, 17] width 126 height 760
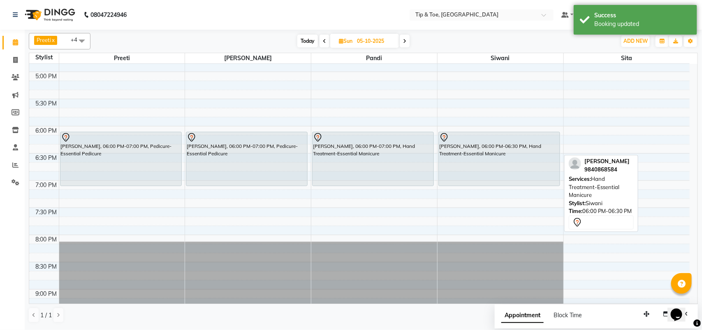
drag, startPoint x: 496, startPoint y: 156, endPoint x: 496, endPoint y: 182, distance: 25.5
click at [496, 182] on div "Ragav, 06:00 PM-06:30 PM, Hand Treatment-Essential Manicure Ragav, 06:00 PM-06:…" at bounding box center [501, 17] width 126 height 760
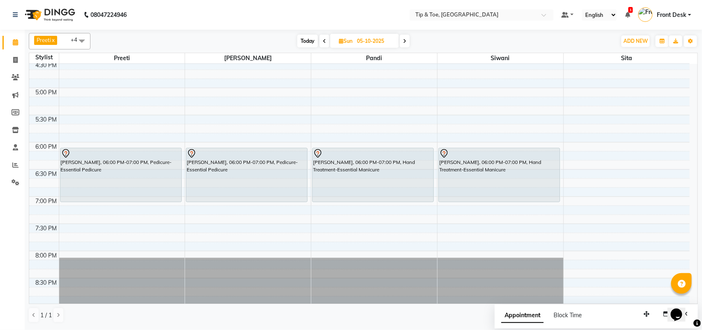
scroll to position [412, 0]
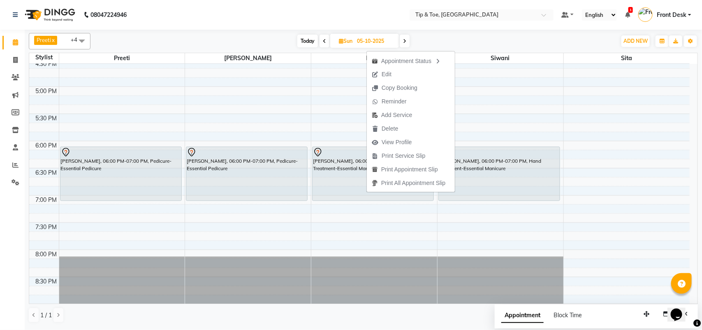
click at [254, 27] on nav "08047224946 Select Location × Tip & Toe, Annanagar East Default Panel My Panel …" at bounding box center [351, 15] width 702 height 30
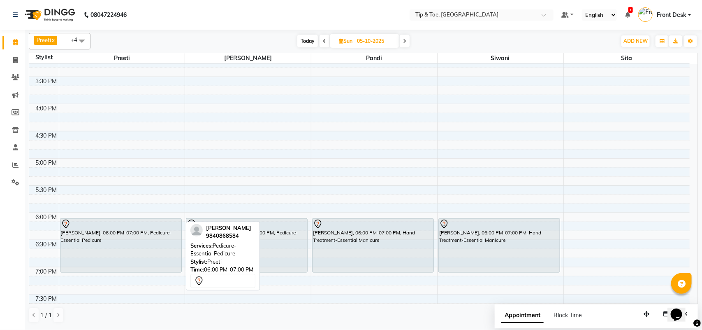
scroll to position [360, 0]
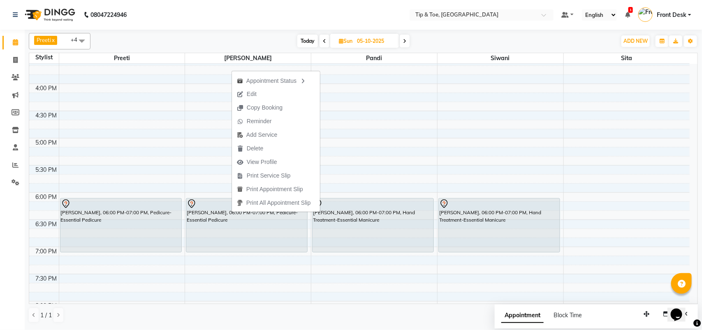
click at [279, 97] on button "Edit" at bounding box center [276, 94] width 88 height 14
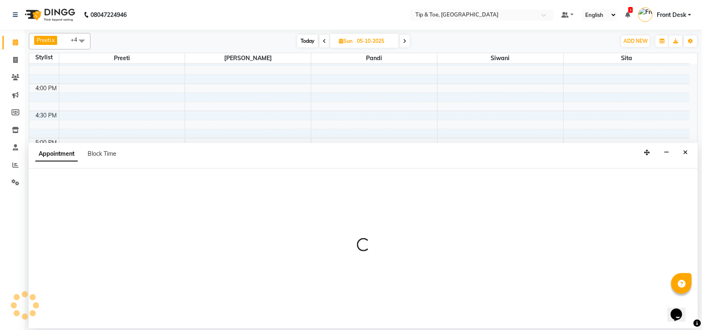
select select "tentative"
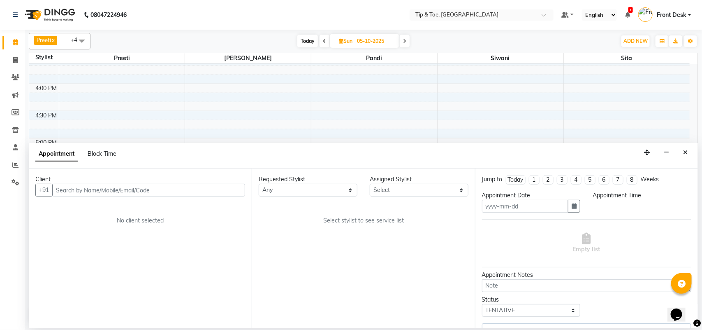
type input "05-10-2025"
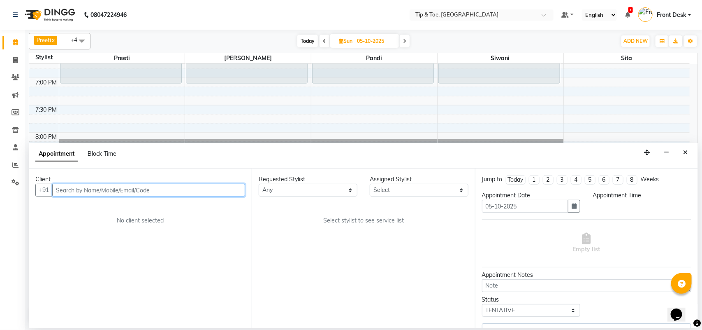
select select "1080"
select select "39914"
select select "2752"
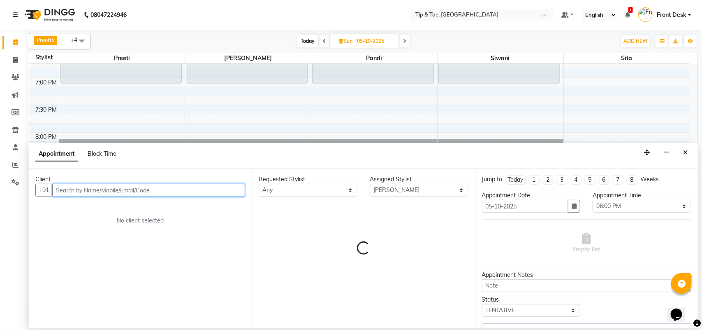
select select "2752"
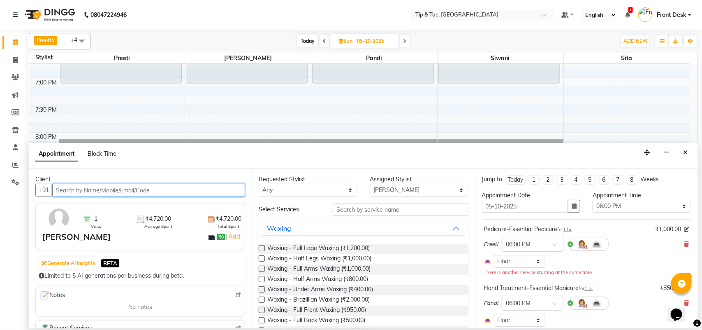
scroll to position [51, 0]
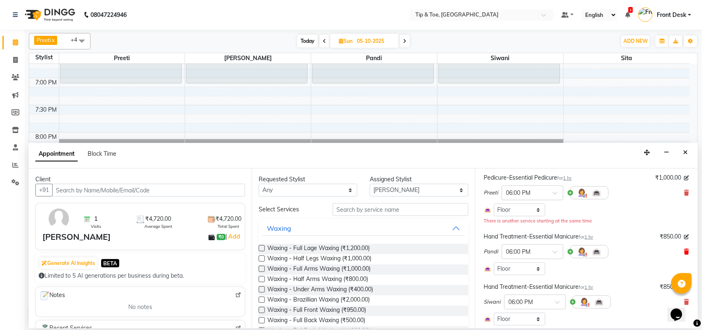
click at [685, 251] on icon at bounding box center [687, 252] width 5 height 6
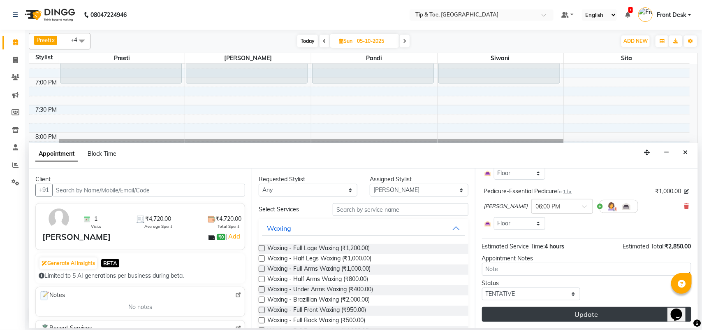
scroll to position [155, 0]
click at [563, 313] on button "Update" at bounding box center [586, 314] width 209 height 15
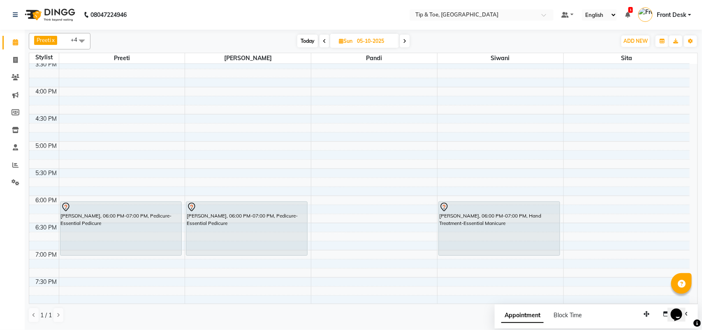
scroll to position [412, 0]
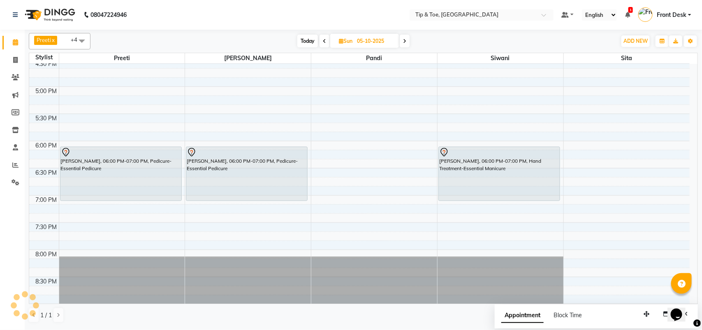
click at [307, 38] on span "Today" at bounding box center [308, 41] width 21 height 13
type input "03-10-2025"
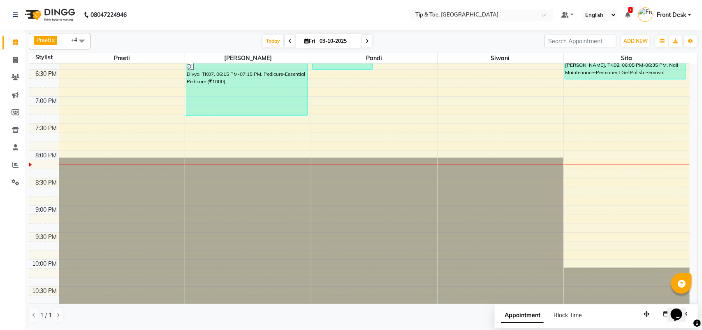
scroll to position [529, 0]
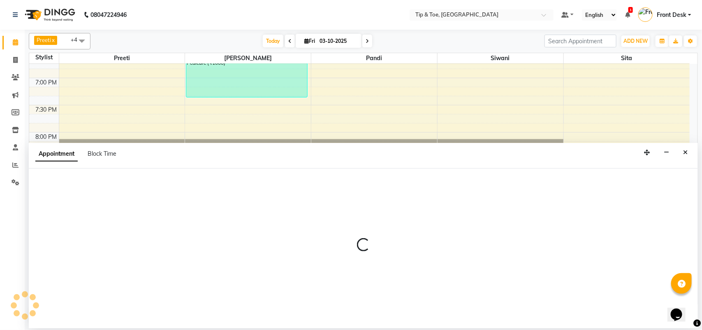
select select "49685"
select select "1260"
select select "tentative"
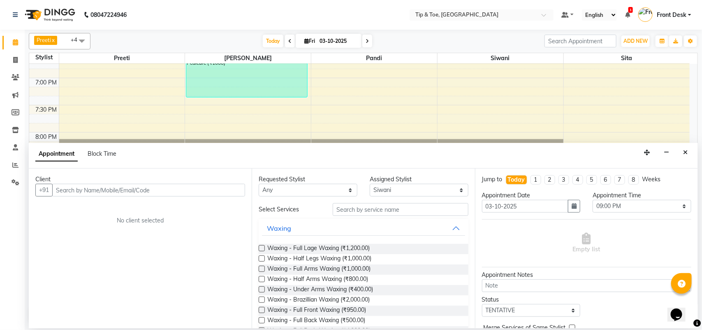
click at [497, 196] on div "Appointment Date" at bounding box center [531, 195] width 99 height 9
click at [688, 153] on button "Close" at bounding box center [686, 152] width 12 height 13
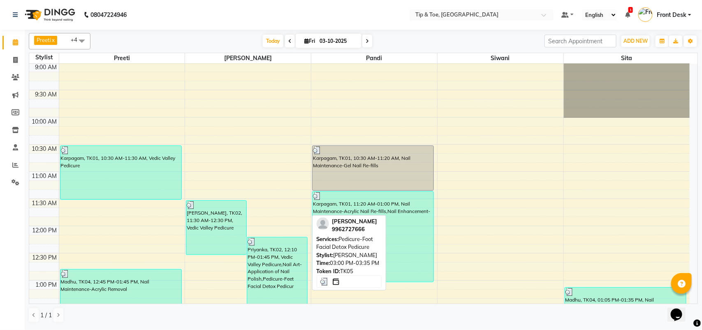
scroll to position [0, 0]
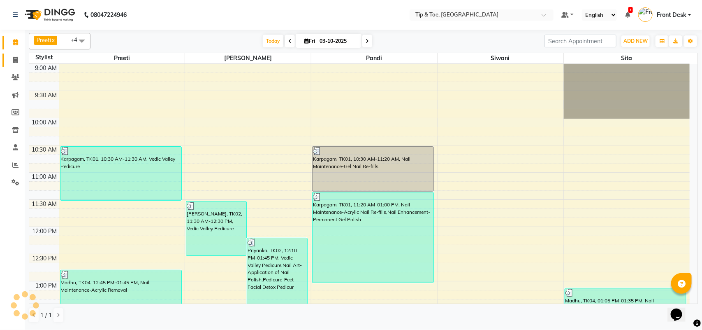
click at [7, 53] on link "Invoice" at bounding box center [12, 60] width 20 height 14
select select "5770"
select select "service"
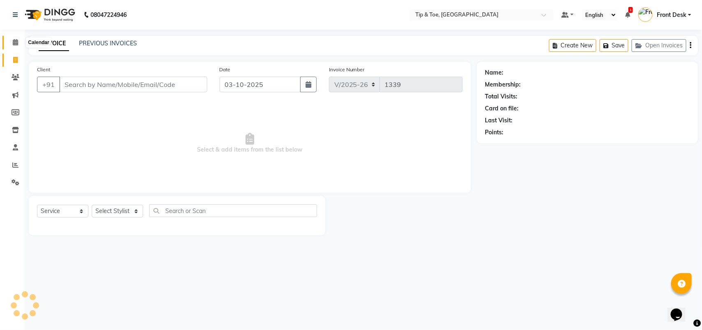
click at [17, 46] on span at bounding box center [15, 42] width 14 height 9
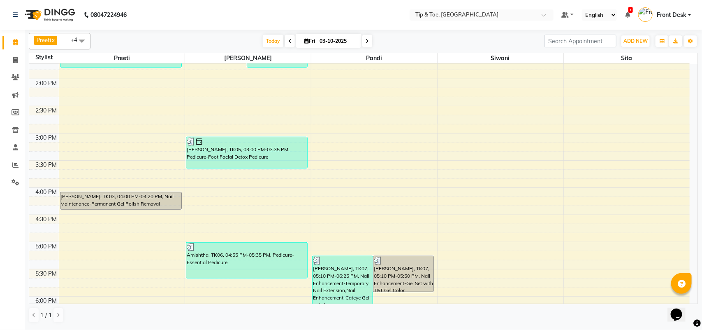
scroll to position [375, 0]
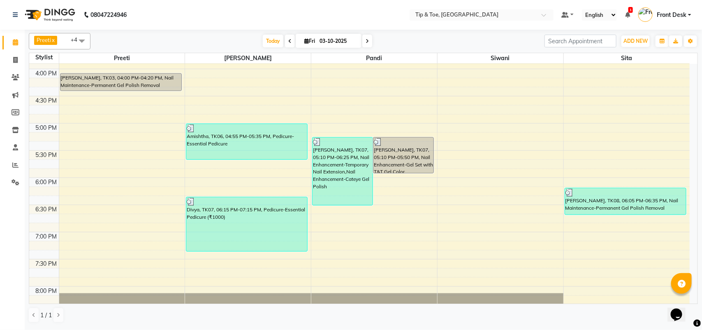
drag, startPoint x: 513, startPoint y: 45, endPoint x: 516, endPoint y: 49, distance: 4.8
click at [513, 45] on div "Today Fri 03-10-2025" at bounding box center [318, 41] width 446 height 12
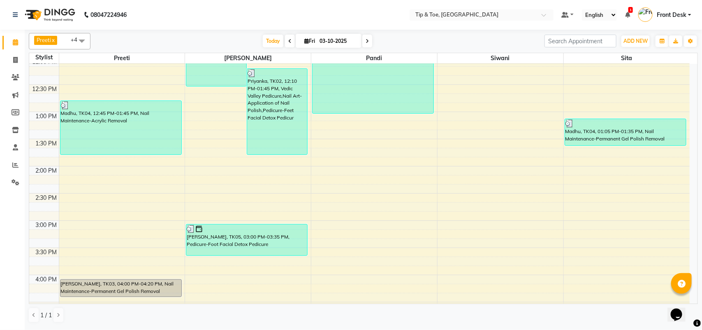
scroll to position [118, 0]
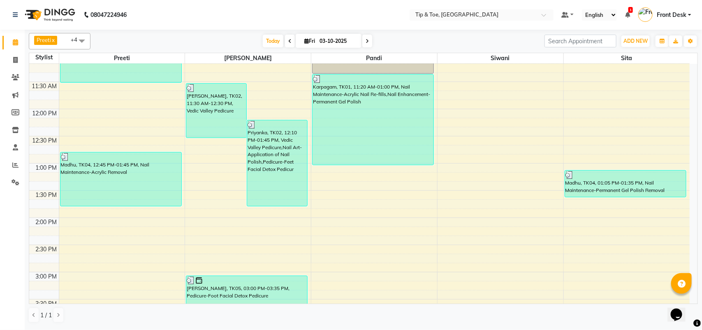
click at [187, 7] on nav "08047224946 Select Location × Tip & Toe, Annanagar East Default Panel My Panel …" at bounding box center [351, 15] width 702 height 30
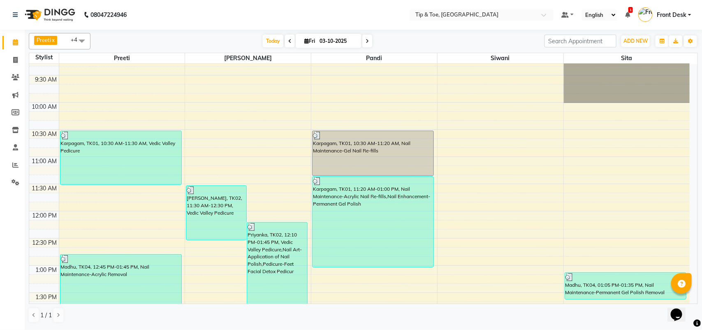
scroll to position [0, 0]
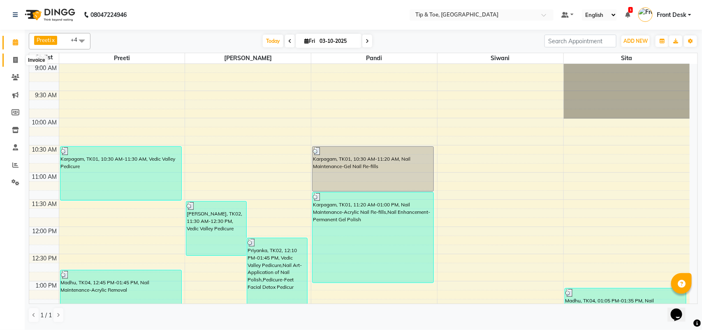
click at [20, 56] on span at bounding box center [15, 60] width 14 height 9
select select "service"
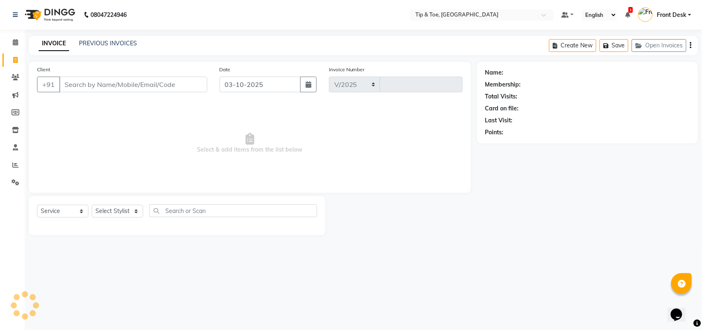
select select "5770"
type input "1339"
click at [135, 42] on link "PREVIOUS INVOICES" at bounding box center [108, 43] width 58 height 7
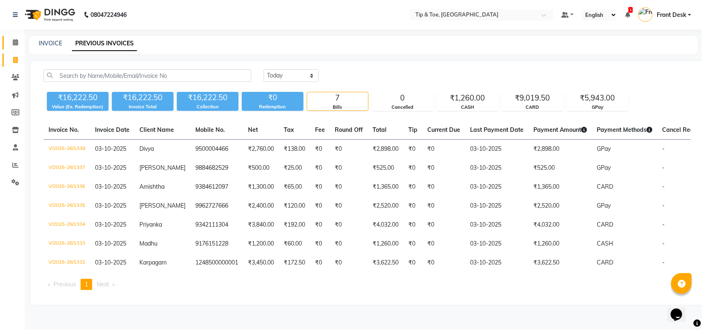
click at [14, 48] on link "Calendar" at bounding box center [12, 43] width 20 height 14
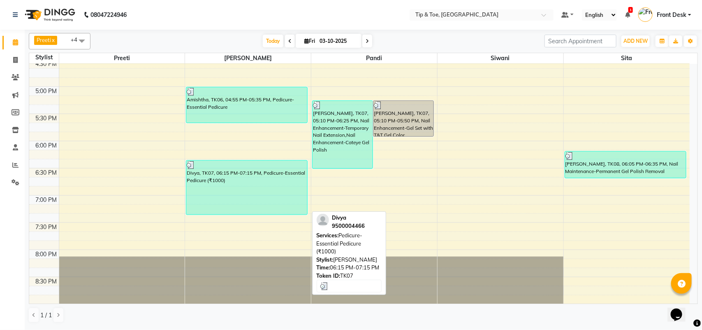
scroll to position [529, 0]
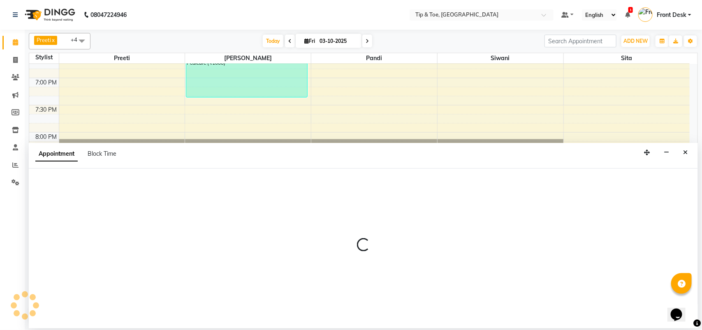
select select "93490"
select select "1230"
select select "tentative"
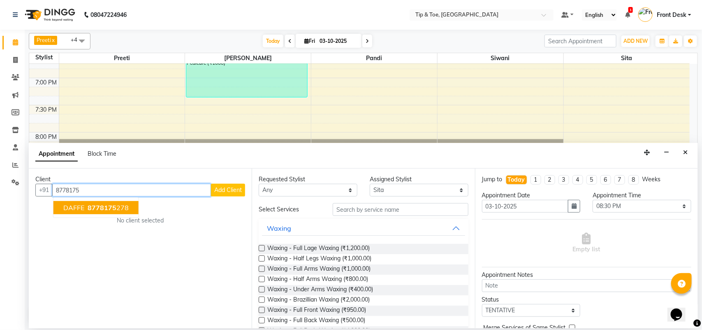
click at [122, 210] on ngb-highlight "8778175 278" at bounding box center [107, 207] width 43 height 8
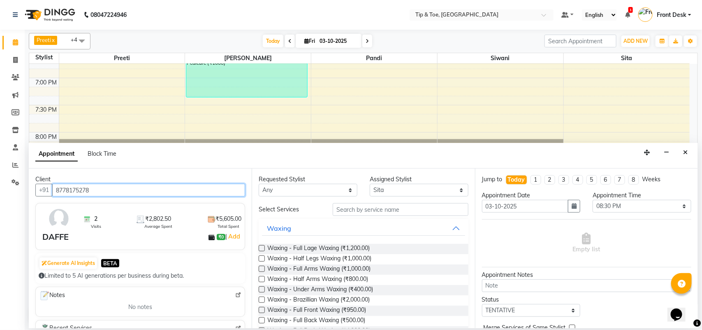
type input "8778175278"
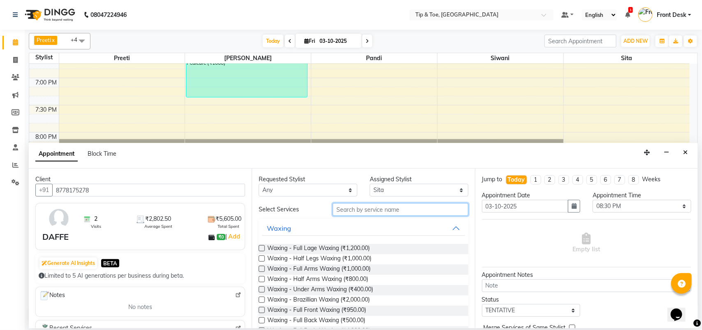
click at [357, 207] on input "text" at bounding box center [401, 209] width 136 height 13
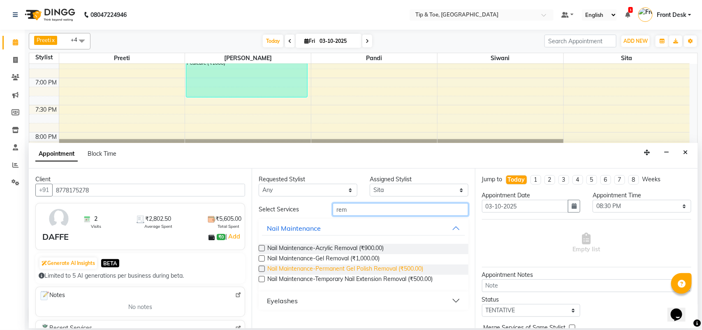
type input "rem"
click at [363, 268] on span "Nail Maintenance-Permanent Gel Polish Removal (₹500.00)" at bounding box center [345, 269] width 156 height 10
checkbox input "false"
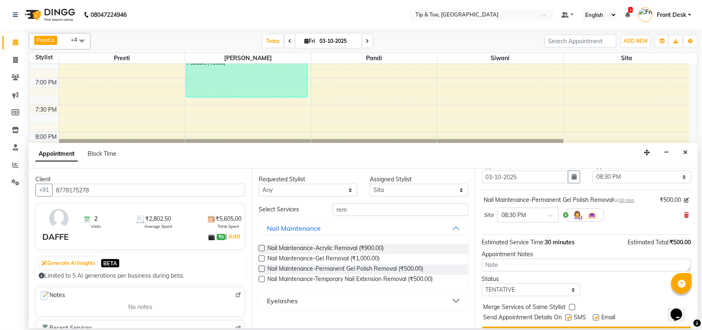
scroll to position [50, 0]
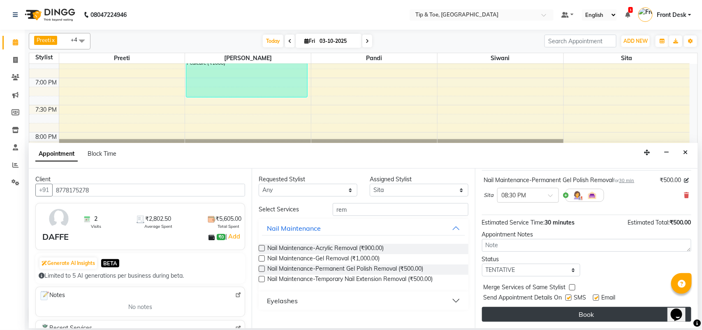
click at [574, 315] on button "Book" at bounding box center [586, 314] width 209 height 15
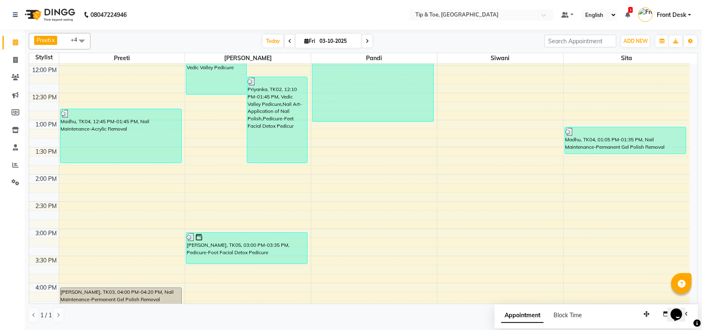
scroll to position [169, 0]
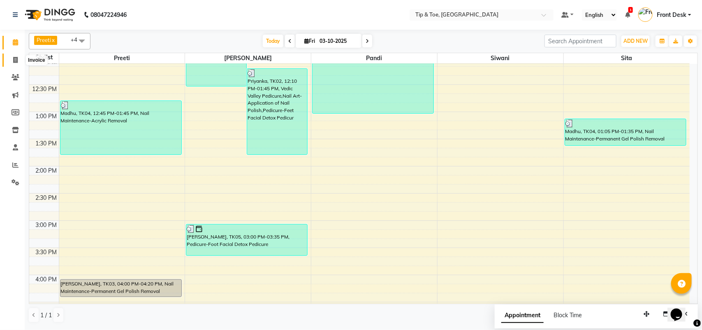
click at [8, 58] on span at bounding box center [15, 60] width 14 height 9
select select "service"
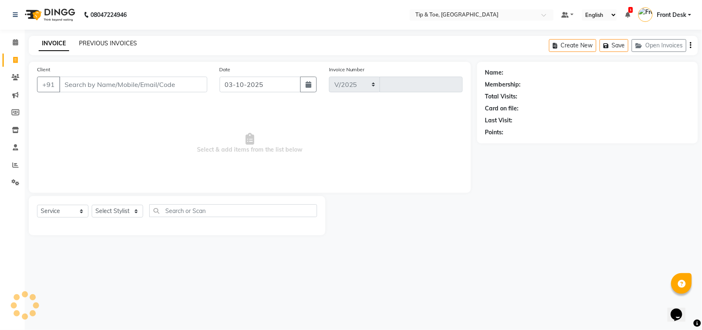
select select "5770"
type input "1339"
click at [91, 42] on link "PREVIOUS INVOICES" at bounding box center [108, 43] width 58 height 7
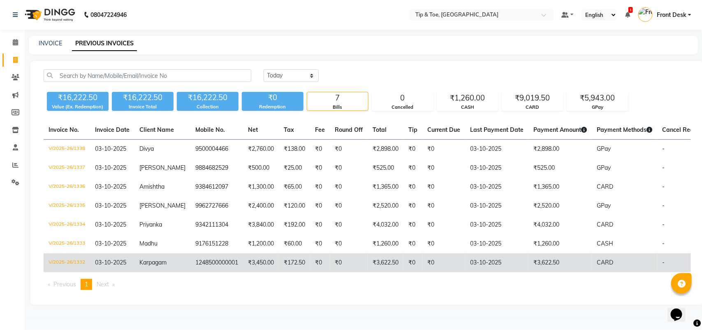
click at [251, 254] on td "₹3,450.00" at bounding box center [261, 262] width 36 height 19
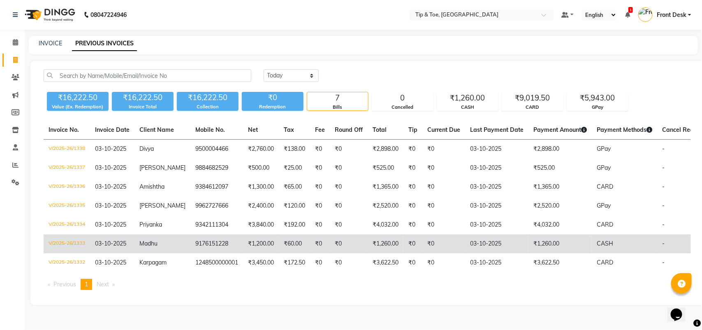
click at [391, 251] on td "₹1,260.00" at bounding box center [386, 243] width 36 height 19
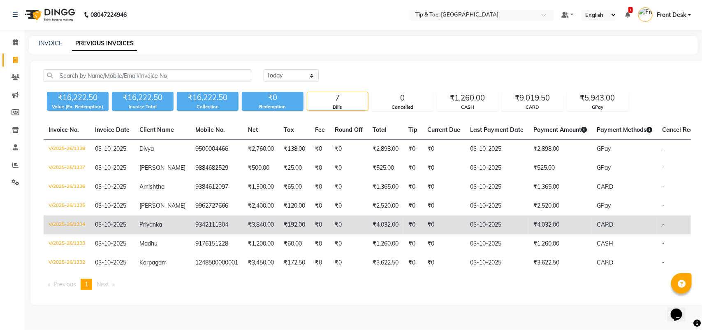
click at [392, 231] on td "₹4,032.00" at bounding box center [386, 224] width 36 height 19
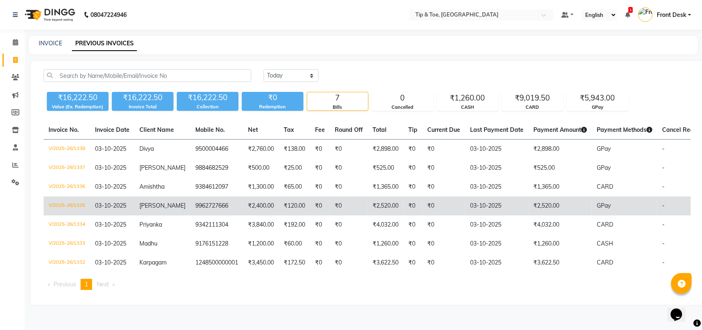
click at [279, 208] on td "₹120.00" at bounding box center [294, 205] width 31 height 19
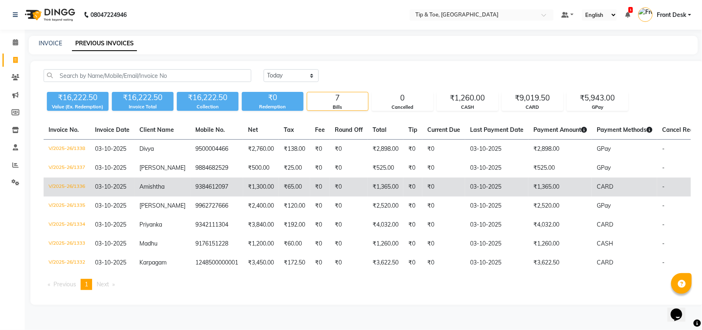
click at [342, 188] on td "₹0" at bounding box center [349, 186] width 38 height 19
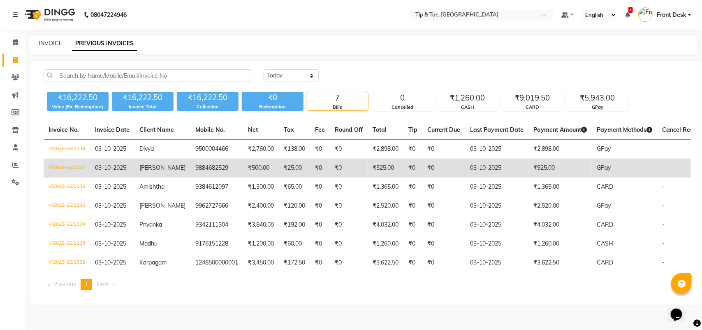
click at [279, 161] on td "₹25.00" at bounding box center [294, 167] width 31 height 19
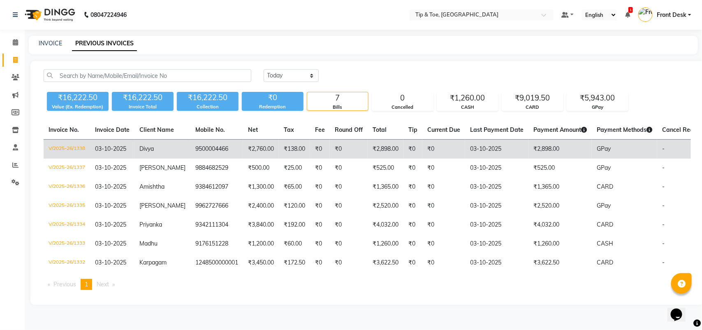
click at [293, 157] on td "₹138.00" at bounding box center [294, 148] width 31 height 19
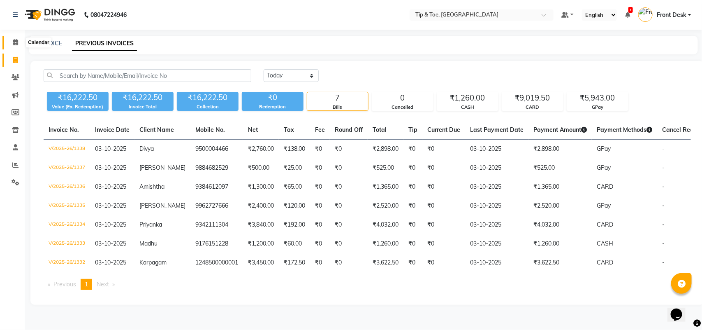
click at [14, 46] on span at bounding box center [15, 42] width 14 height 9
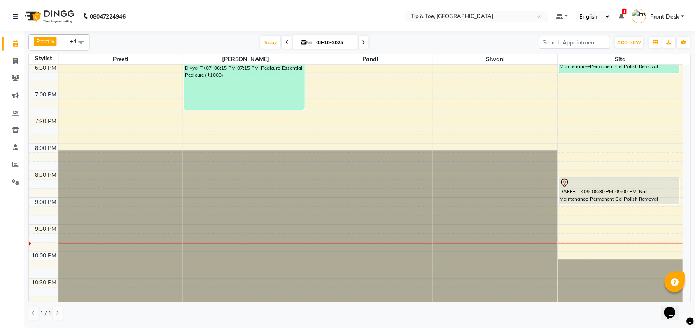
scroll to position [478, 0]
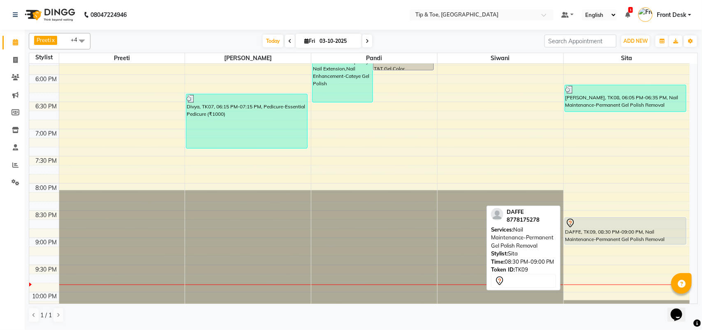
click at [643, 225] on div at bounding box center [626, 223] width 121 height 10
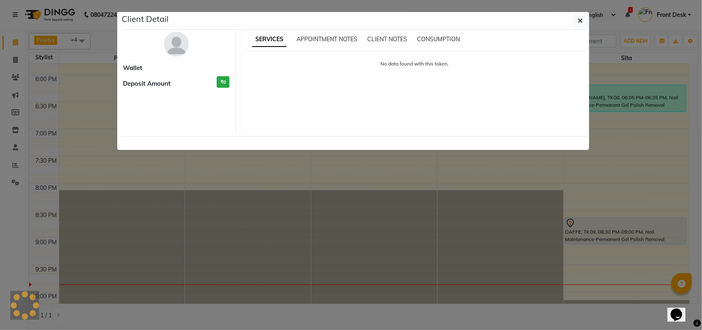
select select "7"
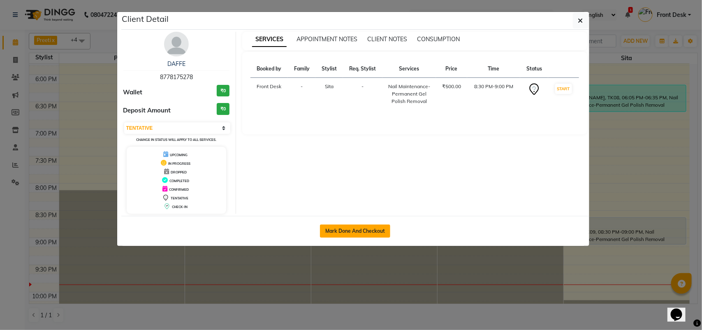
click at [370, 234] on button "Mark Done And Checkout" at bounding box center [355, 230] width 70 height 13
select select "5770"
select select "service"
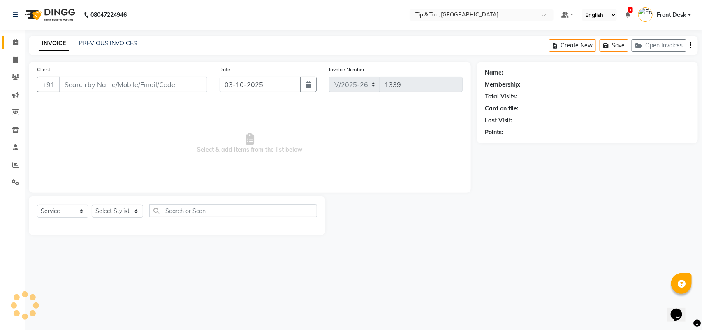
type input "8778175278"
select select "93490"
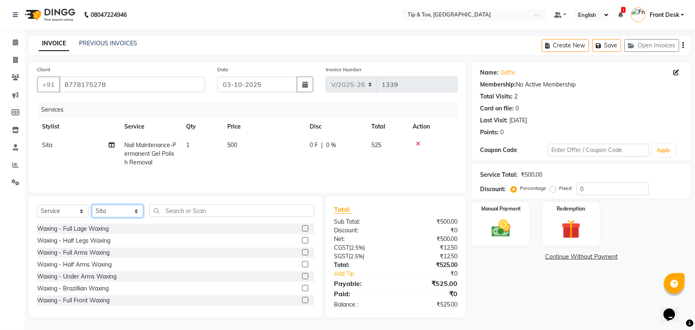
click at [114, 213] on select "Select Stylist afroz Afroz DAISY Front Desk Joys Kamesh.D Karthik Murali Pandi …" at bounding box center [117, 211] width 51 height 13
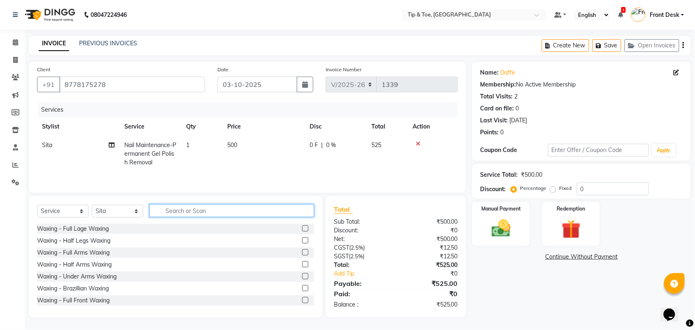
click at [185, 208] on input "text" at bounding box center [231, 210] width 165 height 13
type input "r"
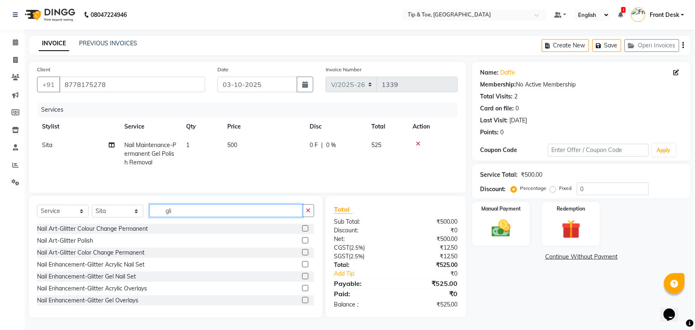
scroll to position [51, 0]
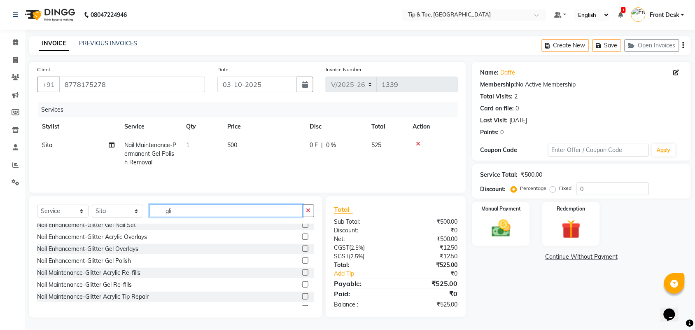
type input "gli"
click at [136, 258] on div "Nail Enhancement-Glitter Gel Polish" at bounding box center [175, 261] width 277 height 10
click at [302, 260] on label at bounding box center [305, 260] width 6 height 6
click at [302, 260] on input "checkbox" at bounding box center [304, 260] width 5 height 5
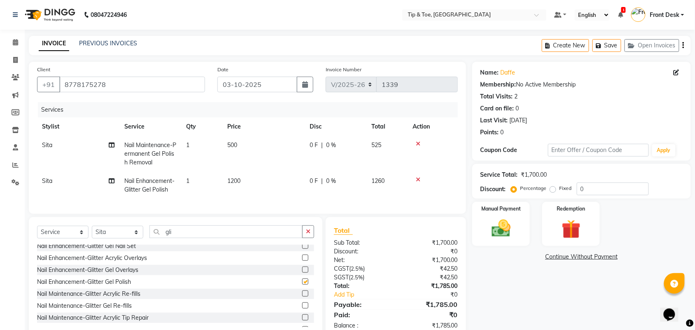
checkbox input "false"
click at [214, 238] on input "gli" at bounding box center [225, 231] width 153 height 13
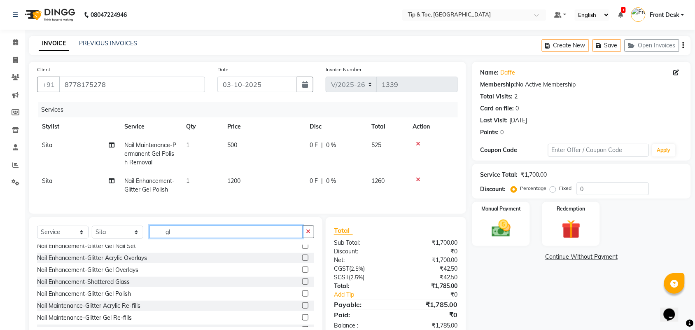
type input "g"
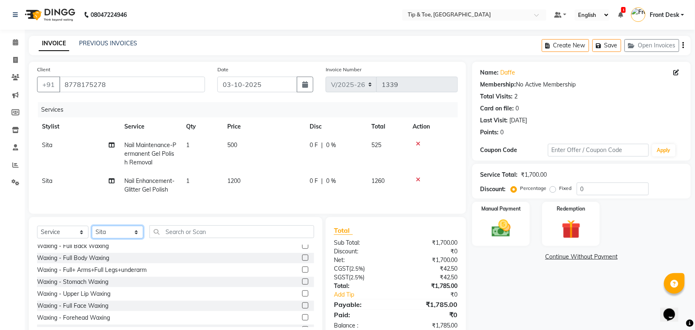
click at [120, 238] on select "Select Stylist afroz Afroz DAISY Front Desk Joys Kamesh.D Karthik Murali Pandi …" at bounding box center [117, 232] width 51 height 13
select select "39914"
click at [92, 233] on select "Select Stylist afroz Afroz DAISY Front Desk Joys Kamesh.D Karthik Murali Pandi …" at bounding box center [117, 232] width 51 height 13
click at [168, 231] on div "Select Service Product Membership Package Voucher Prepaid Gift Card Select Styl…" at bounding box center [175, 277] width 293 height 121
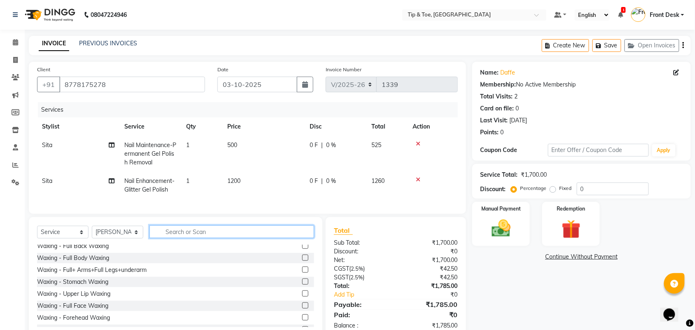
click at [172, 237] on input "text" at bounding box center [231, 231] width 165 height 13
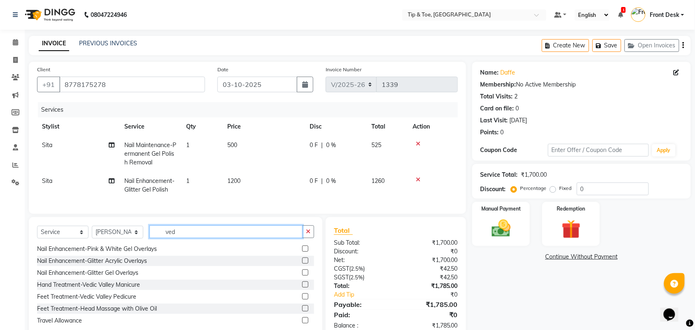
scroll to position [0, 0]
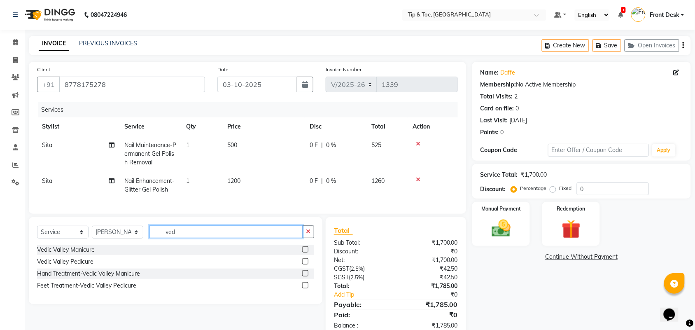
type input "ved"
click at [305, 264] on label at bounding box center [305, 261] width 6 height 6
click at [305, 264] on input "checkbox" at bounding box center [304, 261] width 5 height 5
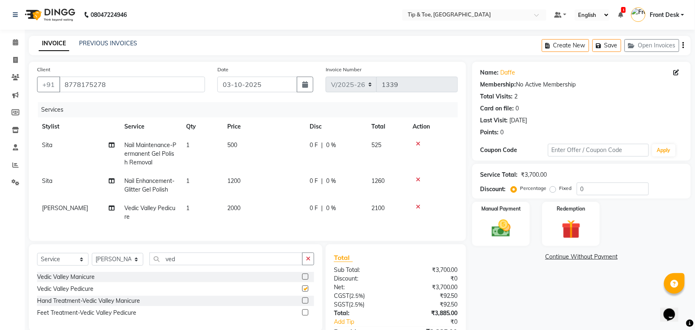
checkbox input "false"
click at [235, 208] on span "2000" at bounding box center [233, 207] width 13 height 7
select select "39914"
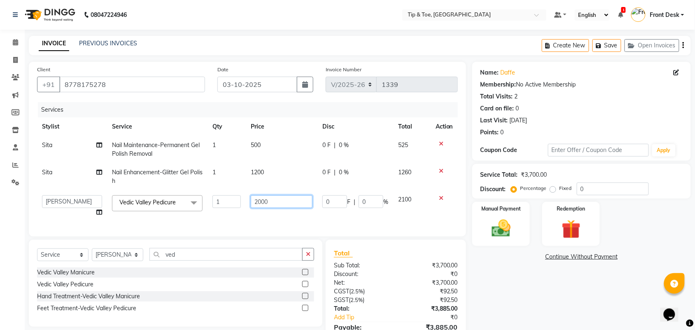
click at [260, 202] on input "2000" at bounding box center [282, 201] width 62 height 13
type input "1500"
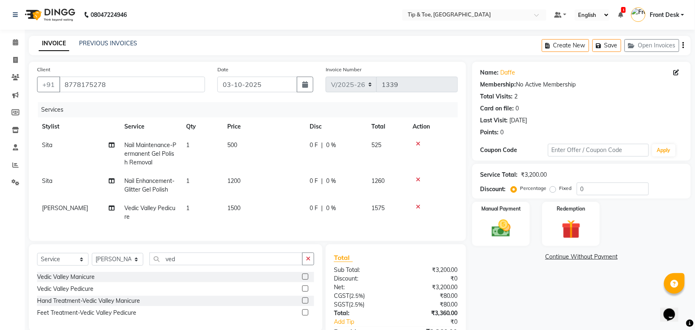
click at [543, 278] on div "Name: Daffe Membership: No Active Membership Total Visits: 2 Card on file: 0 La…" at bounding box center [584, 213] width 225 height 303
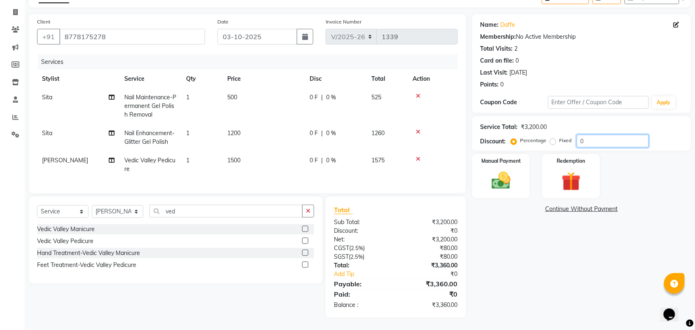
click at [605, 135] on input "0" at bounding box center [613, 141] width 72 height 13
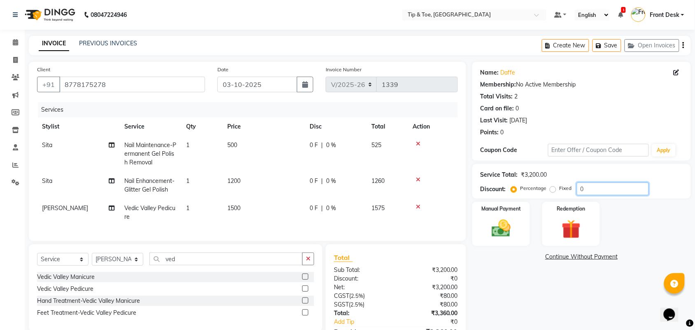
scroll to position [55, 0]
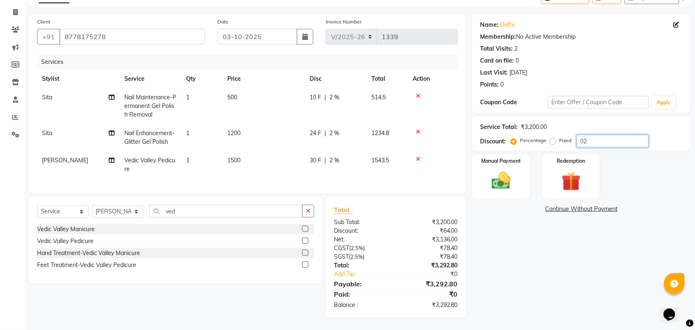
type input "0"
click at [513, 172] on img at bounding box center [501, 180] width 32 height 23
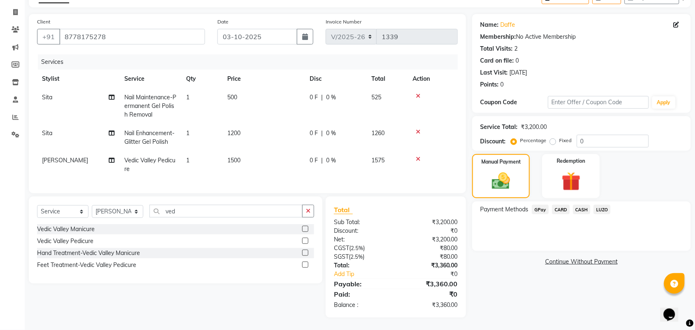
click at [540, 205] on span "GPay" at bounding box center [540, 209] width 17 height 9
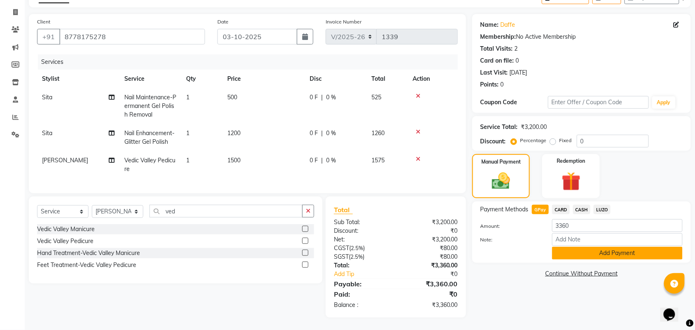
click at [579, 246] on button "Add Payment" at bounding box center [617, 252] width 130 height 13
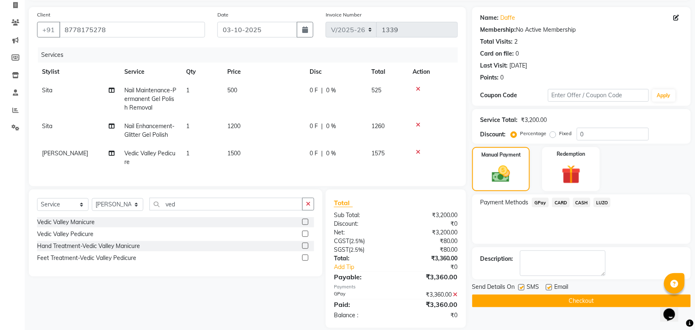
scroll to position [72, 0]
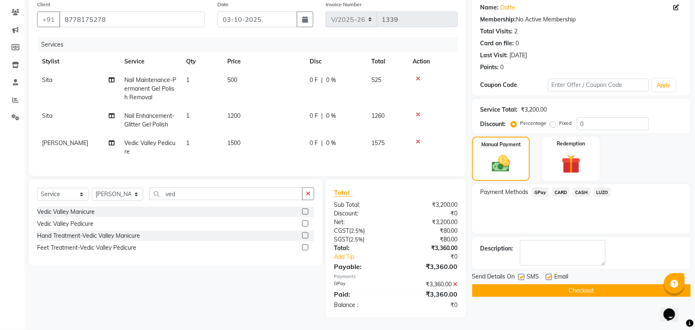
click at [591, 285] on button "Checkout" at bounding box center [581, 290] width 219 height 13
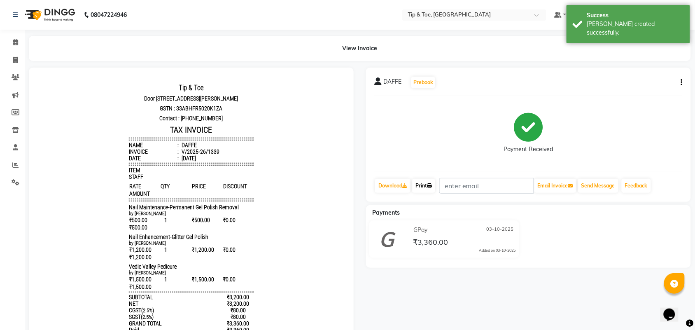
drag, startPoint x: 430, startPoint y: 184, endPoint x: 433, endPoint y: 193, distance: 9.5
click at [430, 184] on icon at bounding box center [429, 185] width 5 height 5
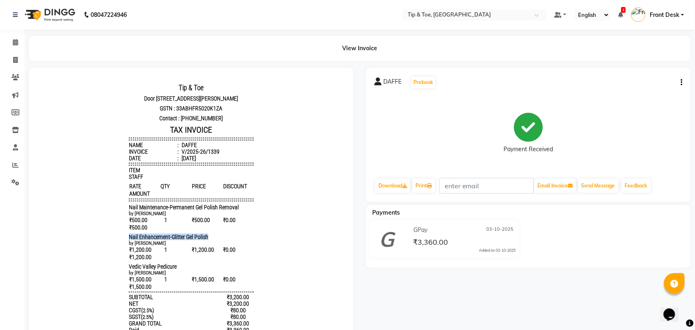
drag, startPoint x: 133, startPoint y: 252, endPoint x: 220, endPoint y: 251, distance: 86.4
click at [220, 251] on body "Tip & Toe Door no I 26, plot no 364 Chandrika arcade, 1st main road,Annanagar e…" at bounding box center [191, 240] width 302 height 322
copy span "Nail Enhancement-Glitter Gel Polish"
drag, startPoint x: 118, startPoint y: 280, endPoint x: 167, endPoint y: 284, distance: 49.5
click at [167, 284] on div "Tip & Toe Door no I 26, plot no 364 Chandrika arcade, 1st main road,Annanagar e…" at bounding box center [190, 240] width 131 height 322
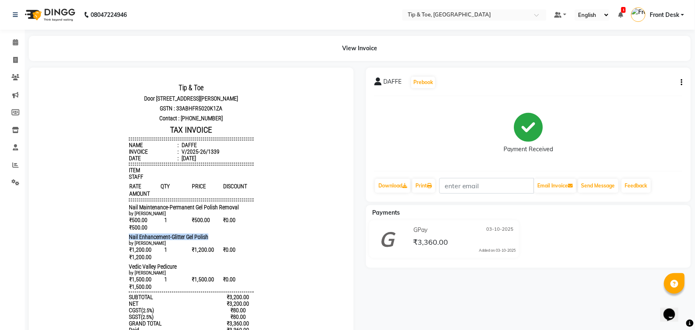
copy span "Vedic Valley Pedicure"
click at [14, 58] on icon at bounding box center [15, 60] width 5 height 6
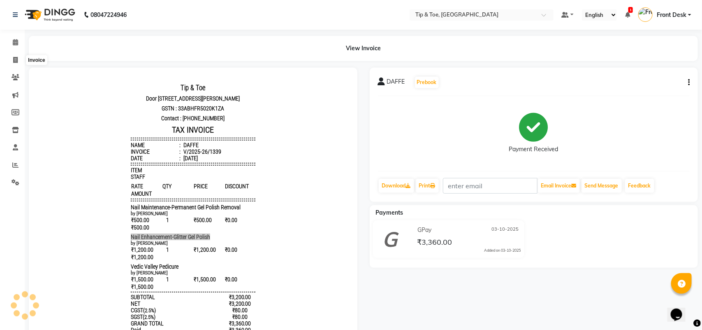
select select "5770"
select select "service"
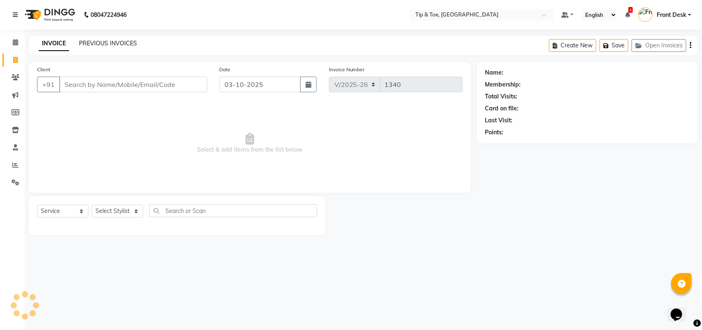
click at [104, 40] on link "PREVIOUS INVOICES" at bounding box center [108, 43] width 58 height 7
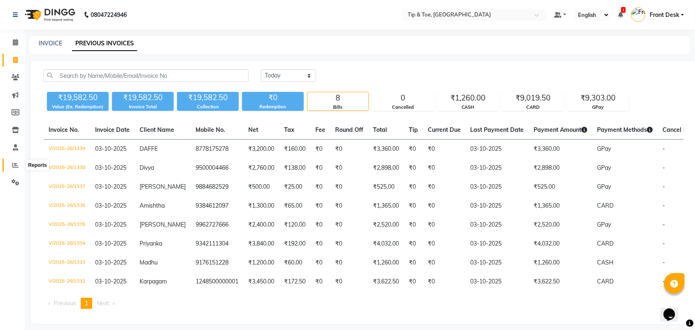
click at [15, 165] on icon at bounding box center [15, 165] width 6 height 6
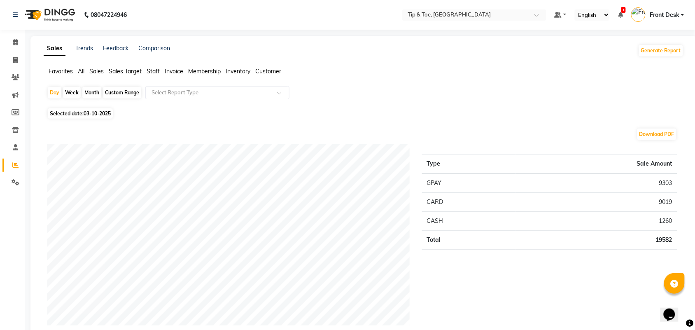
click at [151, 71] on span "Staff" at bounding box center [152, 70] width 13 height 7
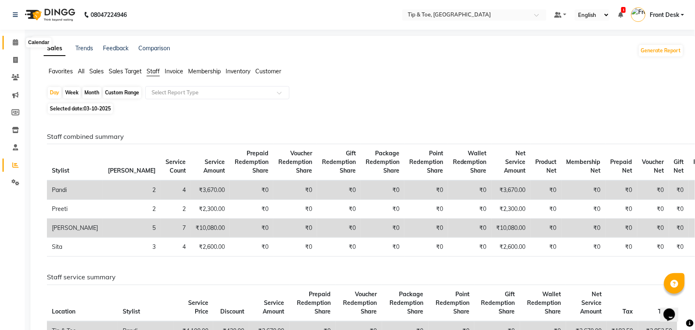
click at [13, 46] on span at bounding box center [15, 42] width 14 height 9
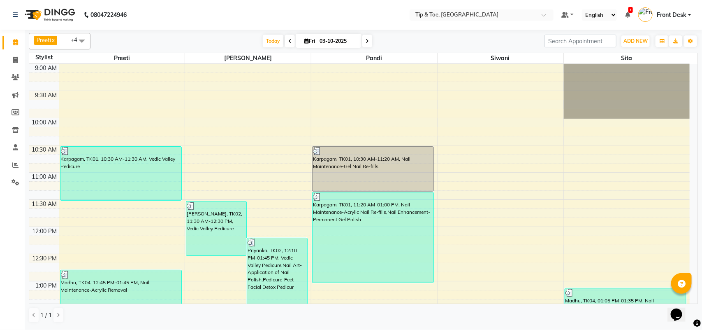
click at [370, 45] on span at bounding box center [368, 41] width 10 height 13
type input "04-10-2025"
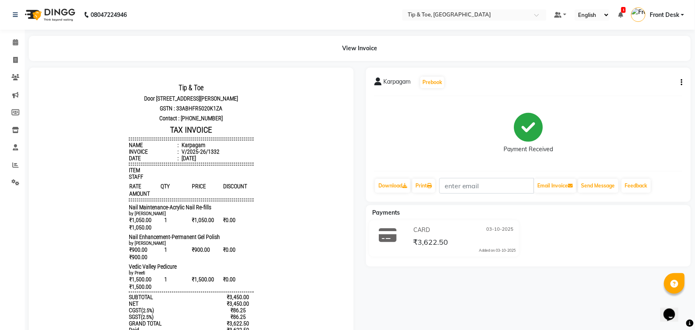
scroll to position [7, 0]
drag, startPoint x: 147, startPoint y: 210, endPoint x: 228, endPoint y: 209, distance: 81.1
click at [228, 209] on div "Tip & Toe Door no I 26, plot no 364 Chandrika arcade, 1st main road,Annanagar e…" at bounding box center [190, 240] width 131 height 322
drag, startPoint x: 120, startPoint y: 243, endPoint x: 216, endPoint y: 246, distance: 95.9
click at [216, 246] on div "Tip & Toe Door no I 26, plot no 364 Chandrika arcade, 1st main road,Annanagar e…" at bounding box center [190, 240] width 131 height 322
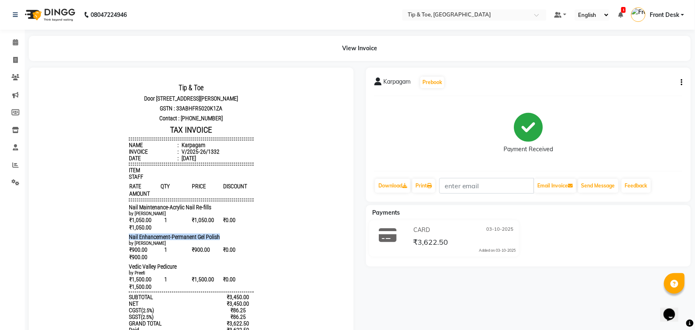
drag, startPoint x: 114, startPoint y: 279, endPoint x: 177, endPoint y: 276, distance: 62.6
click at [177, 276] on body "Tip & Toe Door no I 26, plot no 364 Chandrika arcade, 1st main road,Annanagar e…" at bounding box center [191, 240] width 302 height 322
copy span "Vedic Valley Pedicure"
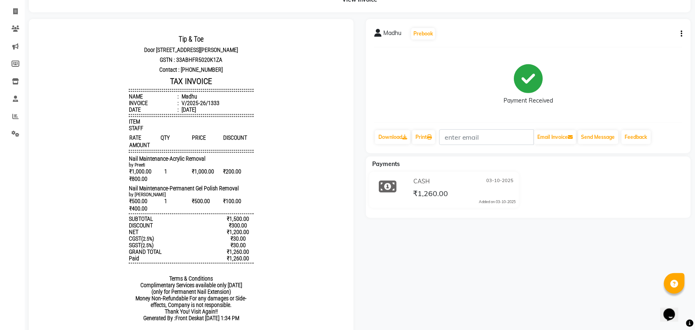
scroll to position [103, 0]
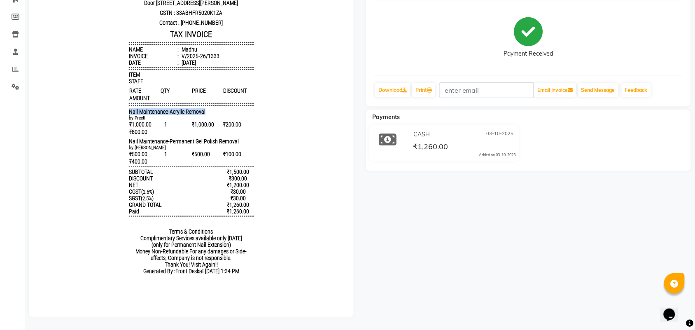
drag, startPoint x: 119, startPoint y: 124, endPoint x: 251, endPoint y: 120, distance: 132.2
click at [251, 120] on body "Tip & Toe Door no I 26, plot no 364 Chandrika arcade, 1st main road,Annanagar e…" at bounding box center [191, 133] width 302 height 299
copy span "Nail Maintenance-Acrylic Removal"
drag, startPoint x: 204, startPoint y: 157, endPoint x: 282, endPoint y: 157, distance: 78.2
click at [282, 157] on body "Tip & Toe Door no I 26, plot no 364 Chandrika arcade, 1st main road,Annanagar e…" at bounding box center [191, 133] width 302 height 299
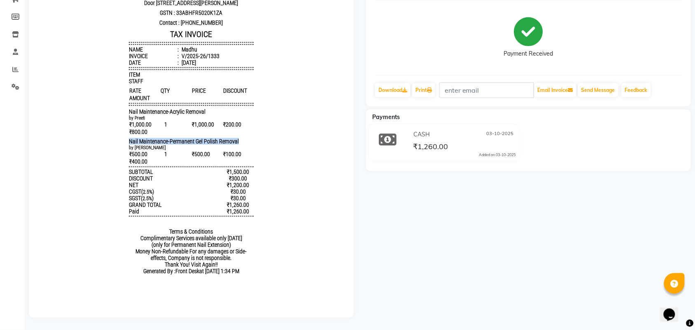
copy span "Nail Maintenance-Permanent Gel Polish Removal"
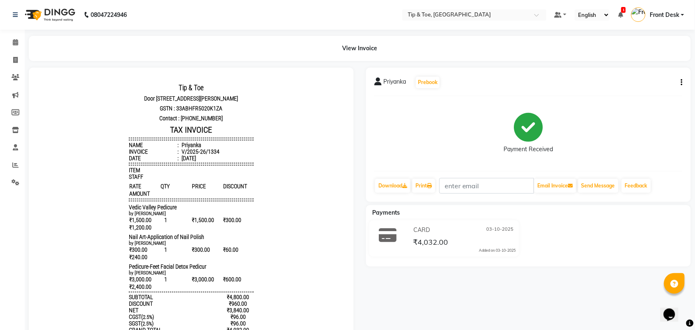
drag, startPoint x: 130, startPoint y: 220, endPoint x: 198, endPoint y: 221, distance: 68.7
click at [198, 221] on body "Tip & Toe [STREET_ADDRESS][PERSON_NAME] GSTN : 33ABHFR5020K1ZA Contact : [PHONE…" at bounding box center [191, 243] width 302 height 328
copy span "Vedic Valley Pedicure"
drag, startPoint x: 162, startPoint y: 254, endPoint x: 229, endPoint y: 255, distance: 66.7
click at [229, 255] on div "Tip & Toe [STREET_ADDRESS][PERSON_NAME] GSTN : 33ABHFR5020K1ZA Contact : [PHONE…" at bounding box center [190, 243] width 131 height 328
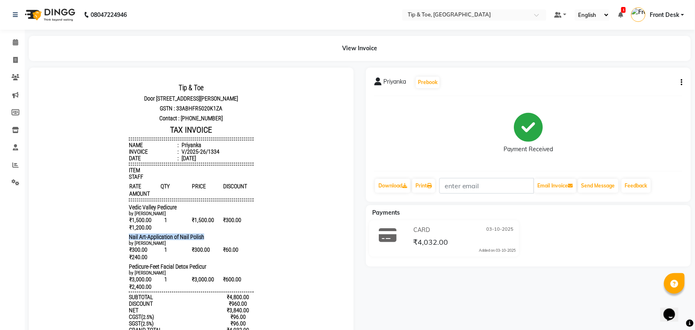
copy span "Nail Art-Application of Nail Polish"
drag, startPoint x: 116, startPoint y: 280, endPoint x: 246, endPoint y: 286, distance: 131.0
click at [246, 286] on body "Tip & Toe [STREET_ADDRESS][PERSON_NAME] GSTN : 33ABHFR5020K1ZA Contact : [PHONE…" at bounding box center [191, 243] width 302 height 328
copy span "Pedicure-Feet Facial Detox Pedicur"
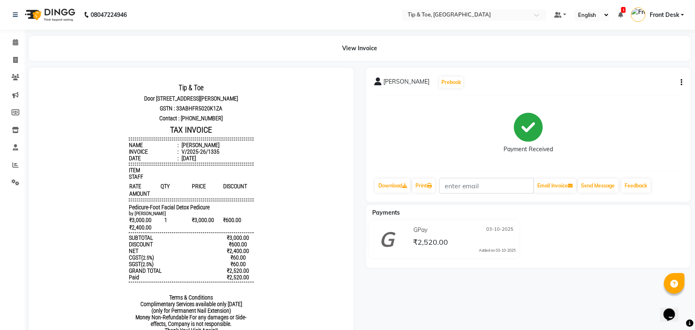
scroll to position [7, 0]
drag, startPoint x: 106, startPoint y: 212, endPoint x: 293, endPoint y: 209, distance: 186.9
click at [293, 209] on body "Tip & Toe [STREET_ADDRESS][PERSON_NAME] GSTN : 33ABHFR5020K1ZA Contact : [PHONE…" at bounding box center [191, 213] width 302 height 269
copy span "Pedicure-Foot Facial Detox Pedicure"
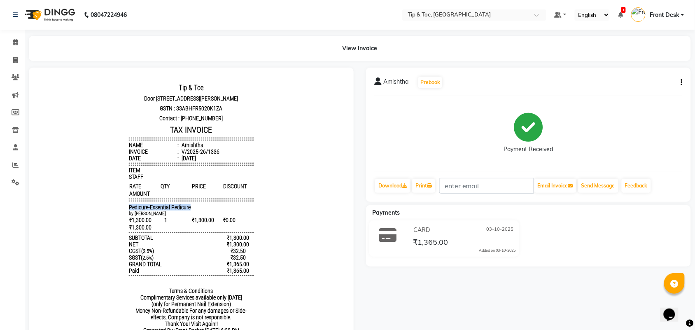
drag, startPoint x: 110, startPoint y: 220, endPoint x: 291, endPoint y: 219, distance: 181.1
click at [291, 219] on body "Tip & Toe Door no I 26, plot no 364 Chandrika arcade, 1st main road,Annanagar e…" at bounding box center [191, 210] width 302 height 263
copy span "Pedicure-Essential Pedicure"
drag, startPoint x: 136, startPoint y: 219, endPoint x: 311, endPoint y: 214, distance: 175.0
click at [311, 214] on body "Tip & Toe [STREET_ADDRESS][PERSON_NAME] GSTN : 33ABHFR5020K1ZA Contact : [PHONE…" at bounding box center [191, 210] width 302 height 263
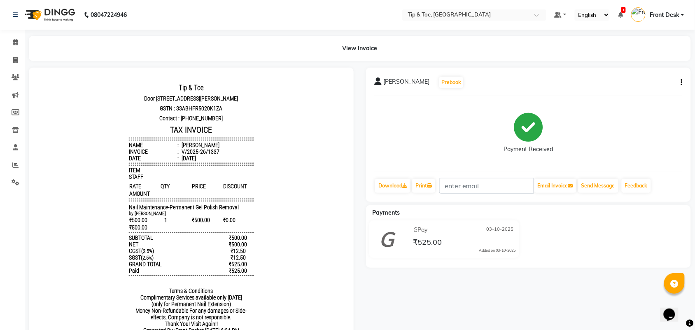
click at [267, 222] on body "Tip & Toe [STREET_ADDRESS][PERSON_NAME] GSTN : 33ABHFR5020K1ZA Contact : [PHONE…" at bounding box center [191, 210] width 302 height 263
drag, startPoint x: 121, startPoint y: 219, endPoint x: 395, endPoint y: 304, distance: 287.4
click at [345, 228] on html "Tip & Toe [STREET_ADDRESS][PERSON_NAME] GSTN : 33ABHFR5020K1ZA Contact : [PHONE…" at bounding box center [191, 209] width 308 height 269
click at [361, 230] on div "[PERSON_NAME] Prebook Payment Received Download Print Email Invoice Send Messag…" at bounding box center [528, 220] width 337 height 307
click at [60, 193] on body "Tip & Toe [STREET_ADDRESS][PERSON_NAME] GSTN : 33ABHFR5020K1ZA Contact : [PHONE…" at bounding box center [191, 210] width 302 height 263
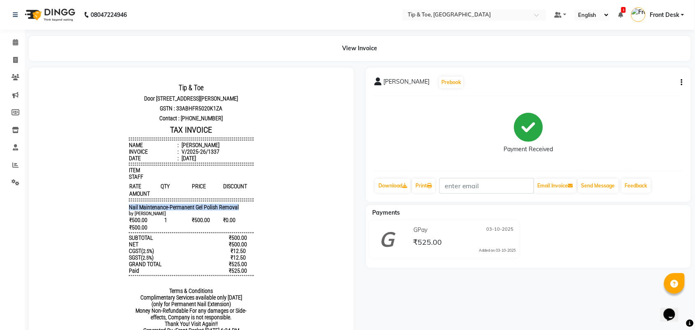
drag, startPoint x: 115, startPoint y: 221, endPoint x: 263, endPoint y: 224, distance: 147.8
click at [263, 224] on body "Tip & Toe Door no I 26, plot no 364 Chandrika arcade, 1st main road,Annanagar e…" at bounding box center [191, 210] width 302 height 263
copy span "Nail Maintenance-Permanent Gel Polish Removal"
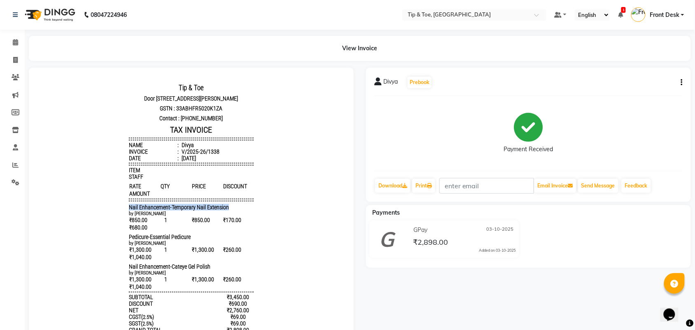
drag, startPoint x: 93, startPoint y: 214, endPoint x: 290, endPoint y: 211, distance: 197.1
click at [290, 211] on body "Tip & Toe [STREET_ADDRESS][PERSON_NAME] GSTN : 33ABHFR5020K1ZA Contact : [PHONE…" at bounding box center [191, 243] width 302 height 328
copy span "Nail Enhancement-Temporary Nail Extension"
drag, startPoint x: 128, startPoint y: 245, endPoint x: 206, endPoint y: 239, distance: 78.0
click at [229, 243] on body "Tip & Toe [STREET_ADDRESS][PERSON_NAME] GSTN : 33ABHFR5020K1ZA Contact : [PHONE…" at bounding box center [191, 243] width 302 height 328
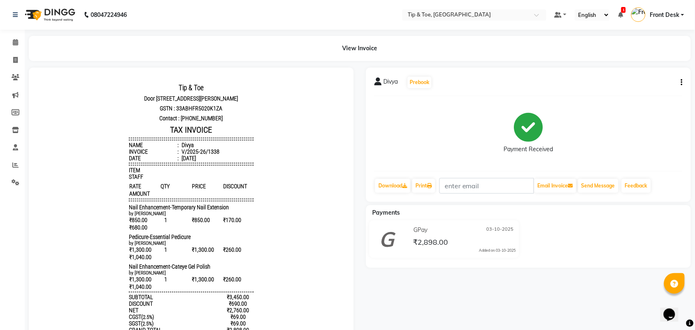
click at [205, 230] on div "₹850.00 1 ₹850.00 ₹170.00 ₹680.00" at bounding box center [190, 223] width 124 height 15
drag, startPoint x: 105, startPoint y: 243, endPoint x: 225, endPoint y: 241, distance: 120.2
click at [225, 241] on body "Tip & Toe [STREET_ADDRESS][PERSON_NAME] GSTN : 33ABHFR5020K1ZA Contact : [PHONE…" at bounding box center [191, 243] width 302 height 328
copy span "Pedicure-Essential Pedicure"
drag, startPoint x: 175, startPoint y: 279, endPoint x: 243, endPoint y: 271, distance: 68.4
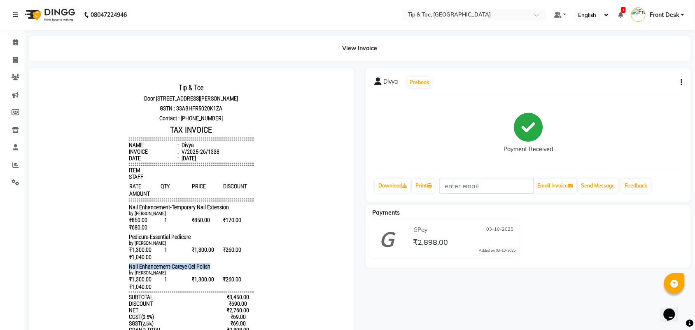
click at [243, 271] on body "Tip & Toe [STREET_ADDRESS][PERSON_NAME] GSTN : 33ABHFR5020K1ZA Contact : [PHONE…" at bounding box center [191, 243] width 302 height 328
copy span "Nail Enhancement-Cateye Gel Polish"
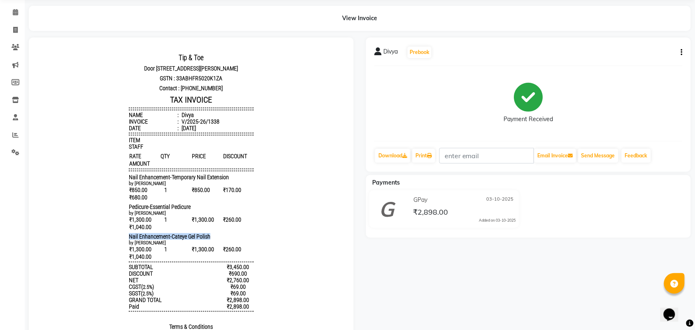
scroll to position [51, 0]
